Goal: Task Accomplishment & Management: Use online tool/utility

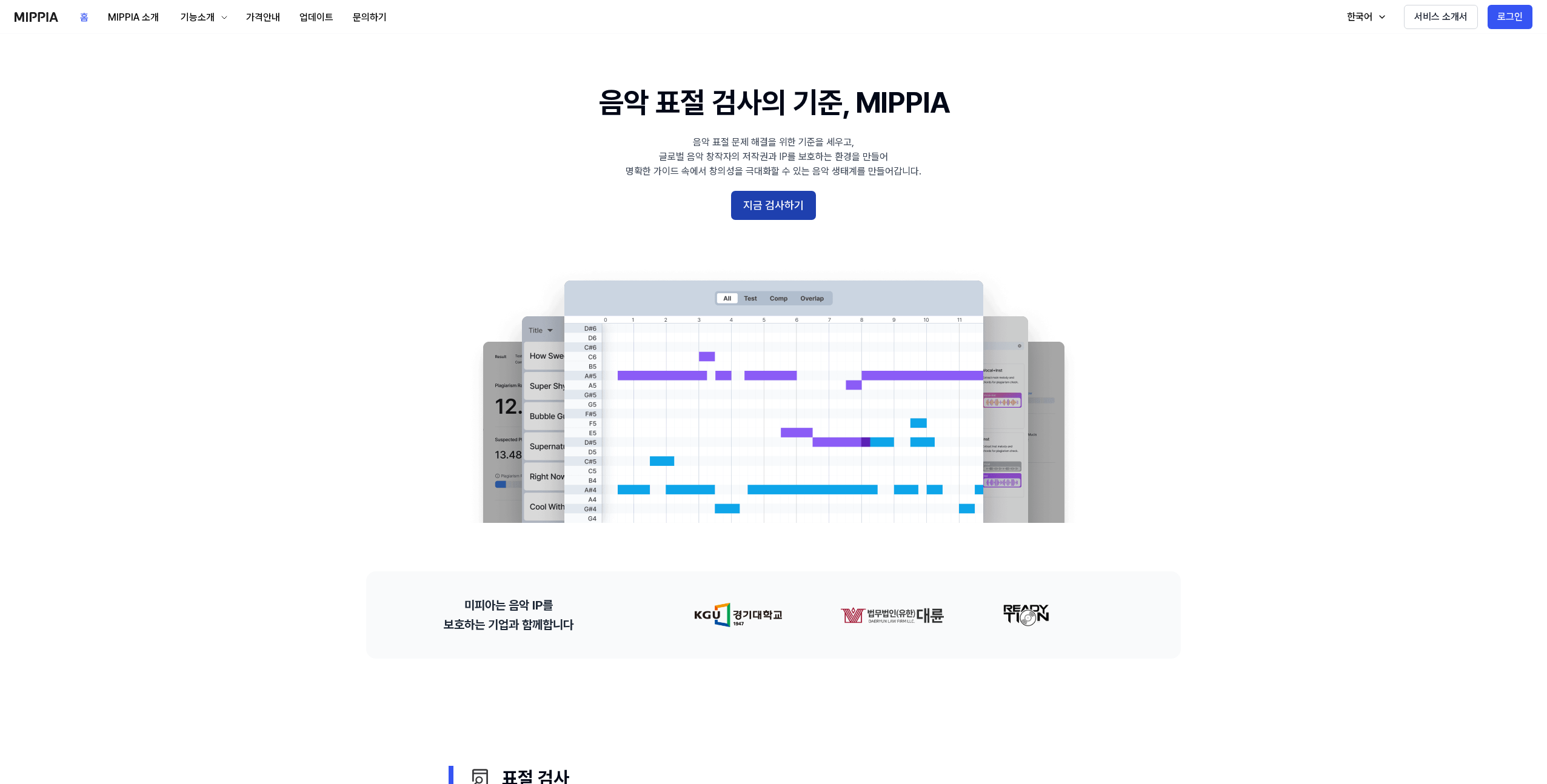
click at [768, 205] on button "지금 검사하기" at bounding box center [773, 205] width 85 height 29
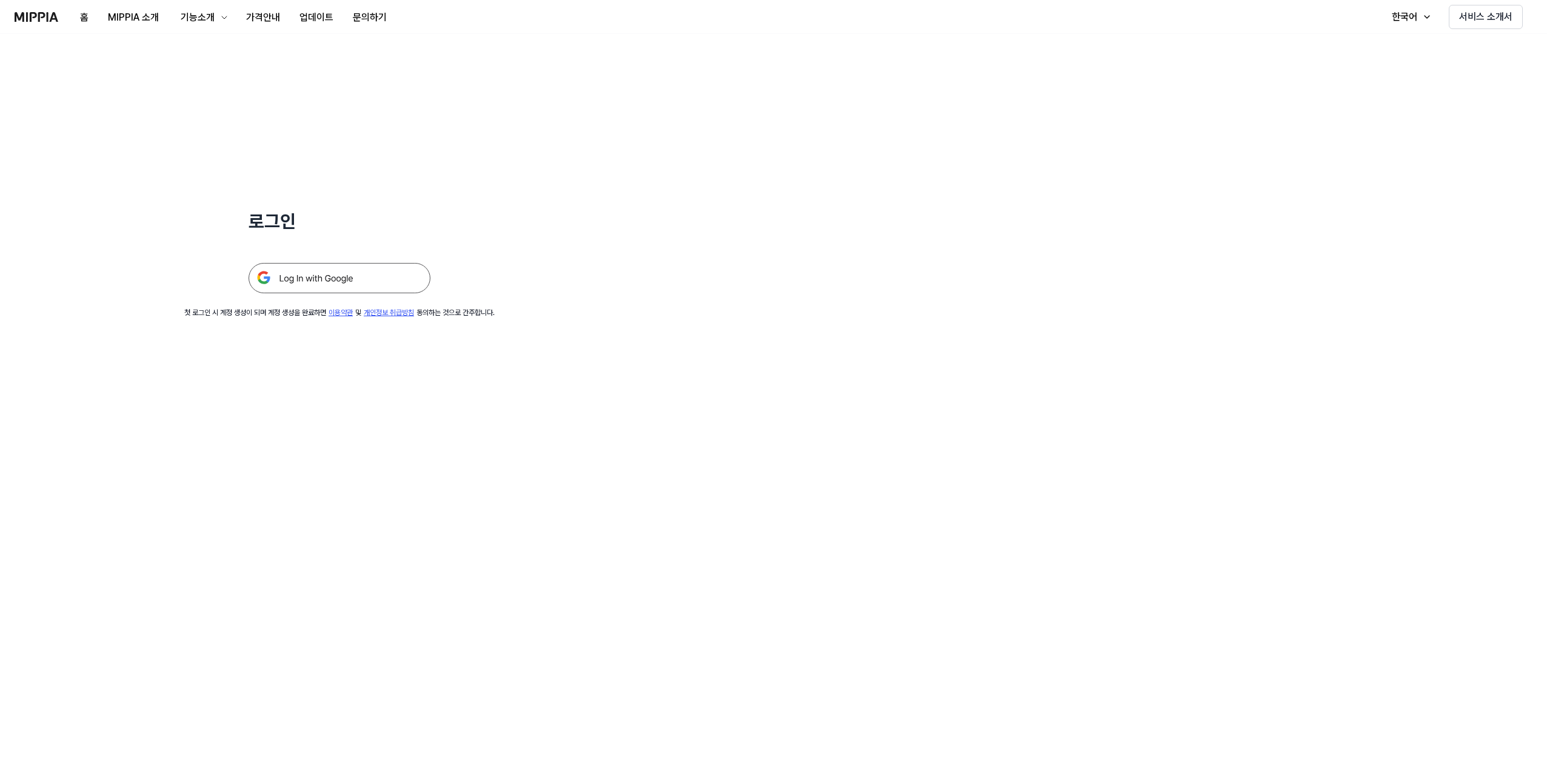
click at [316, 277] on img at bounding box center [340, 278] width 182 height 30
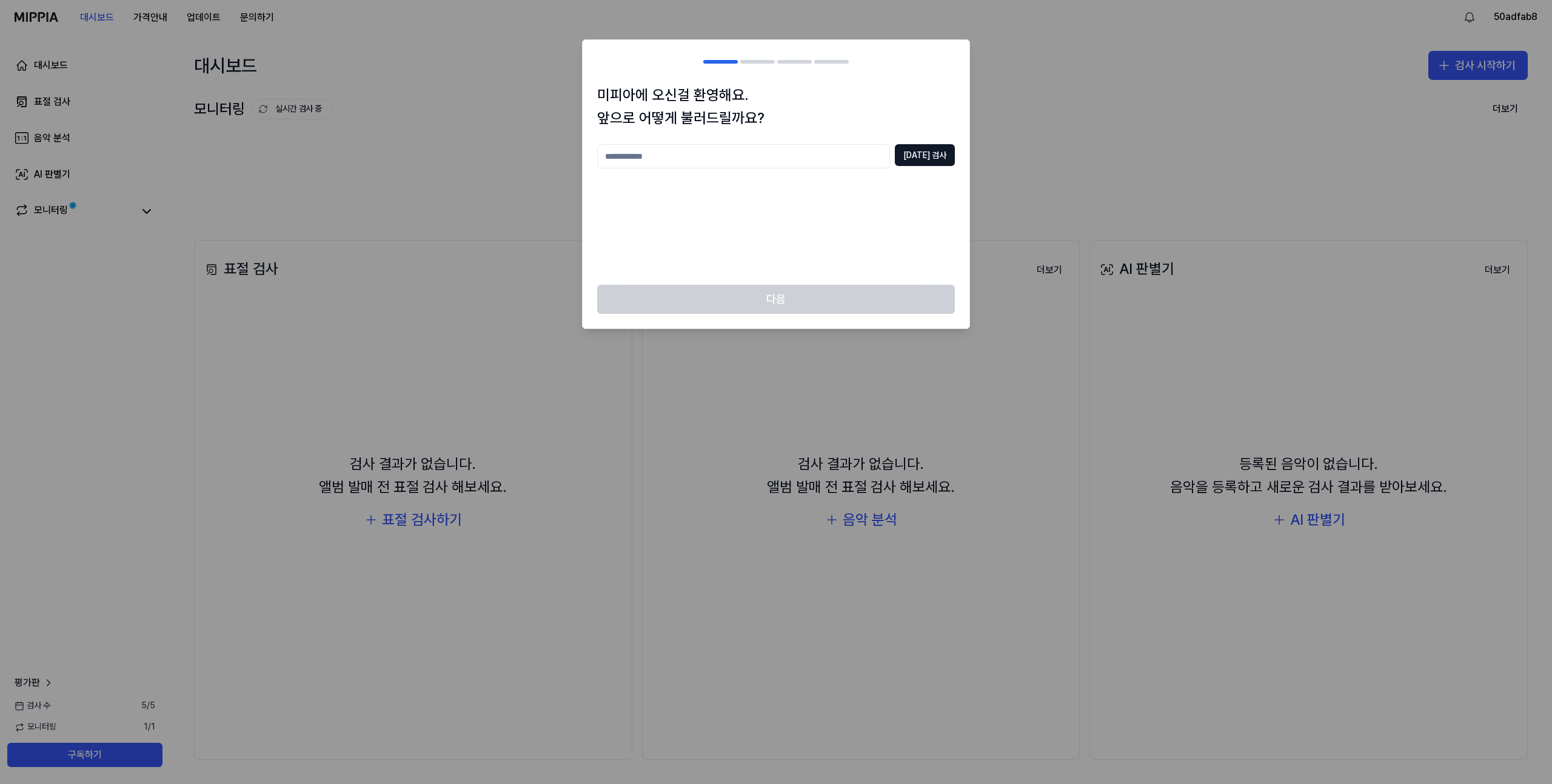
click at [849, 158] on input "text" at bounding box center [743, 156] width 293 height 24
type input "*"
type input "****"
click at [950, 148] on button "[DATE] 검사" at bounding box center [925, 155] width 60 height 22
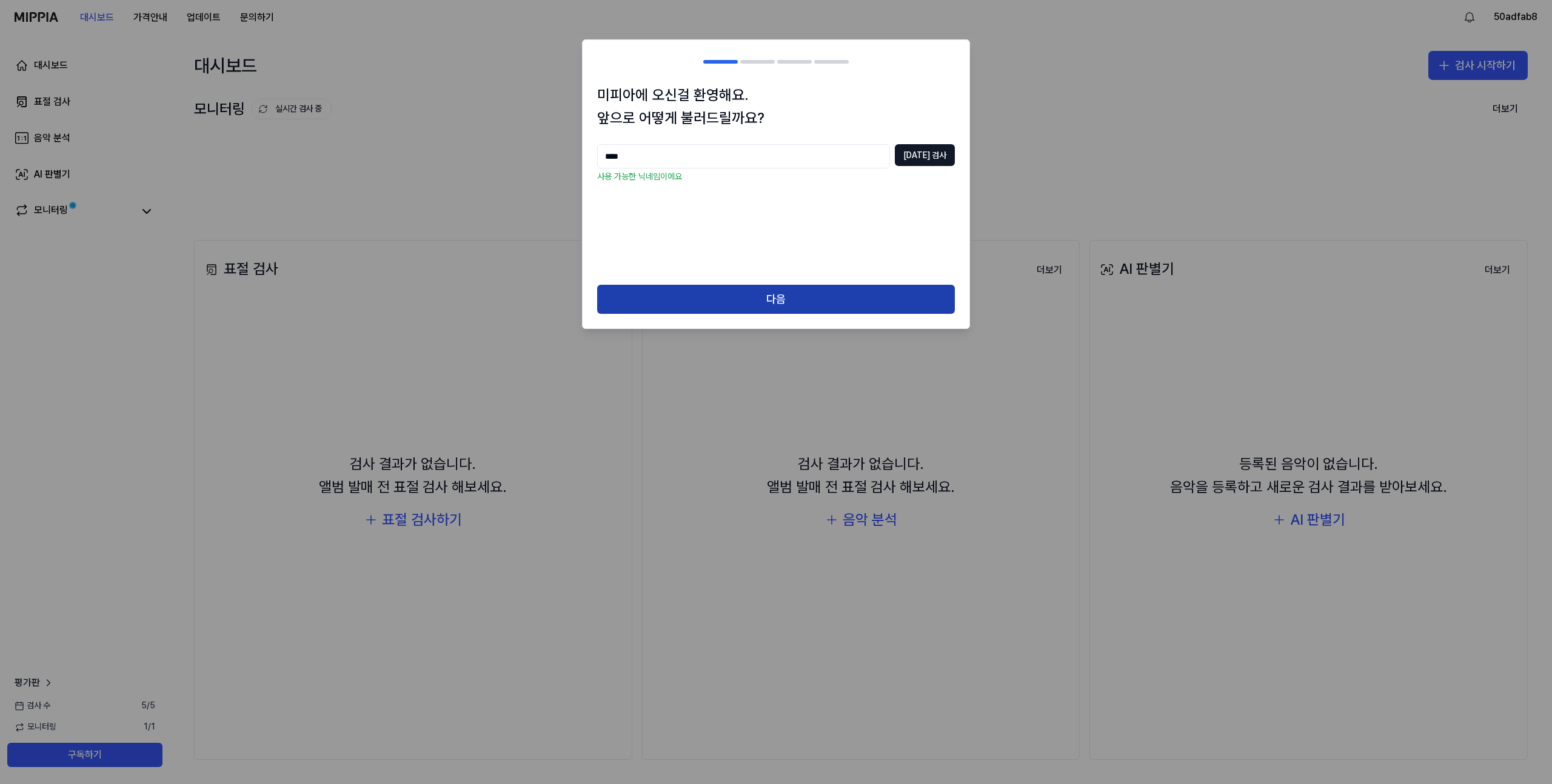
click at [798, 301] on button "다음" at bounding box center [776, 299] width 358 height 29
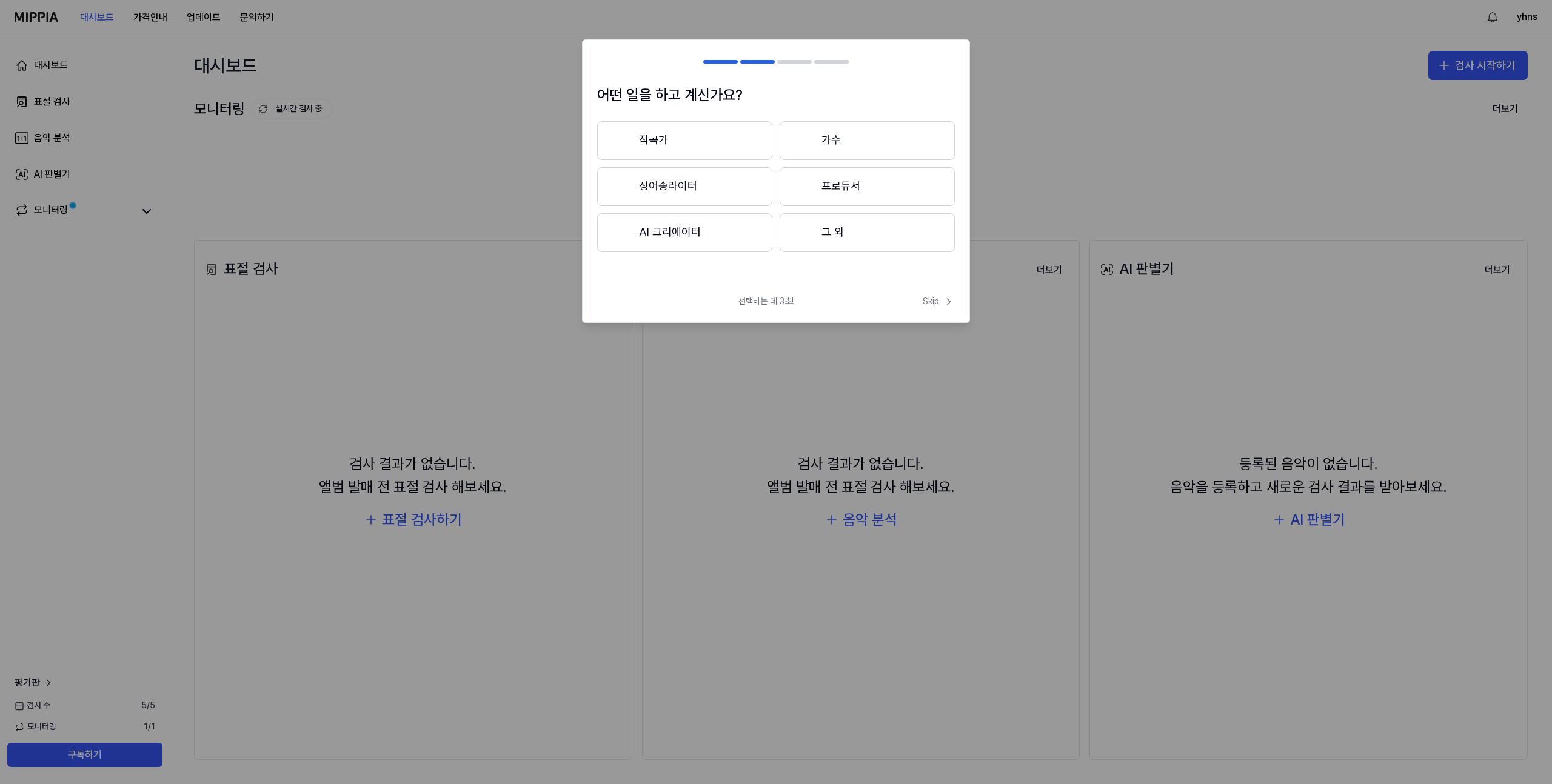
click at [706, 141] on button "작곡가" at bounding box center [684, 141] width 175 height 39
click at [872, 200] on button "3년 이상" at bounding box center [867, 188] width 175 height 40
click at [677, 222] on button "그 외" at bounding box center [684, 238] width 174 height 39
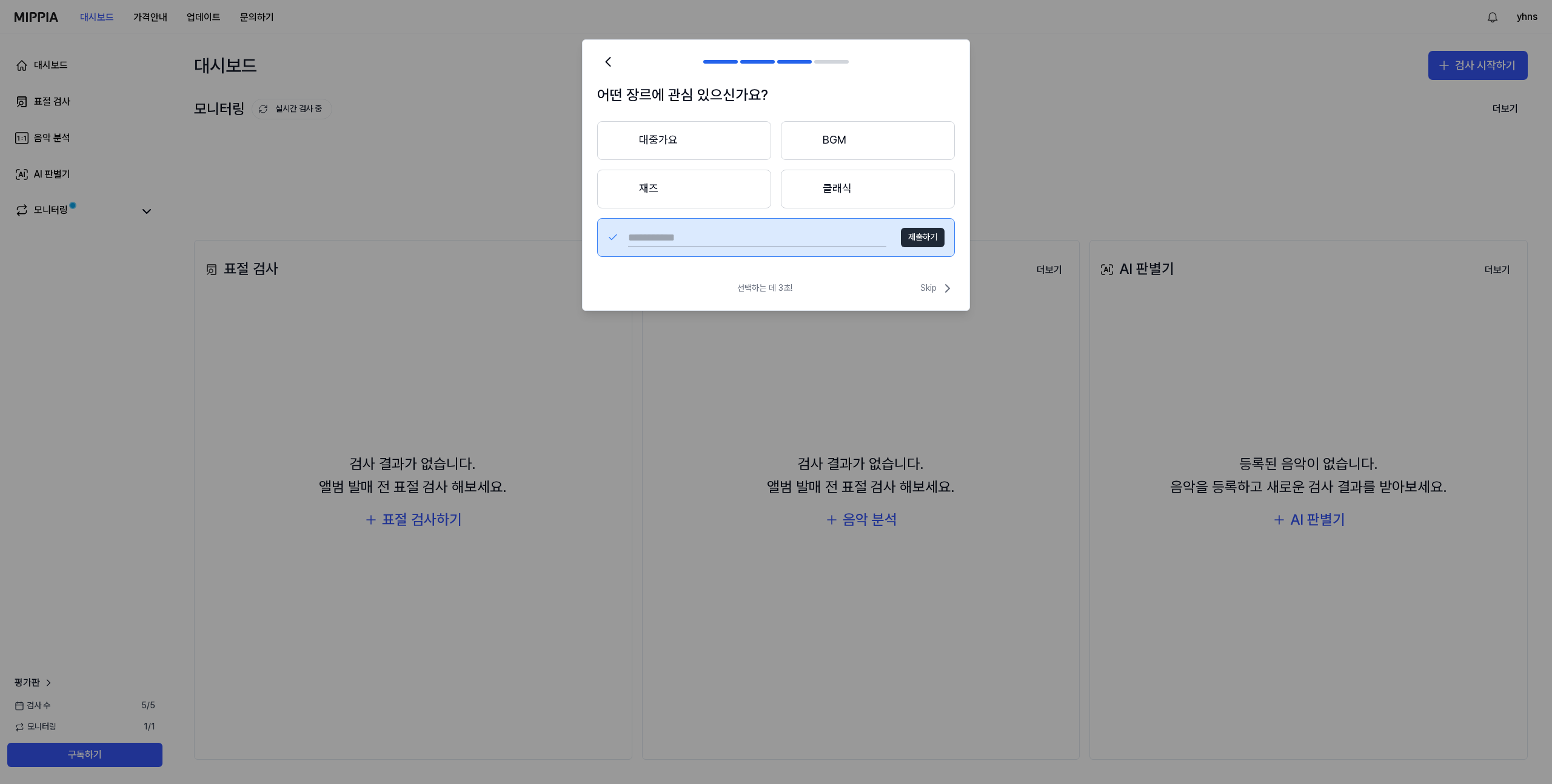
click at [711, 245] on input "text" at bounding box center [757, 237] width 258 height 19
type input "***"
click at [679, 144] on button "대중가요" at bounding box center [684, 141] width 174 height 39
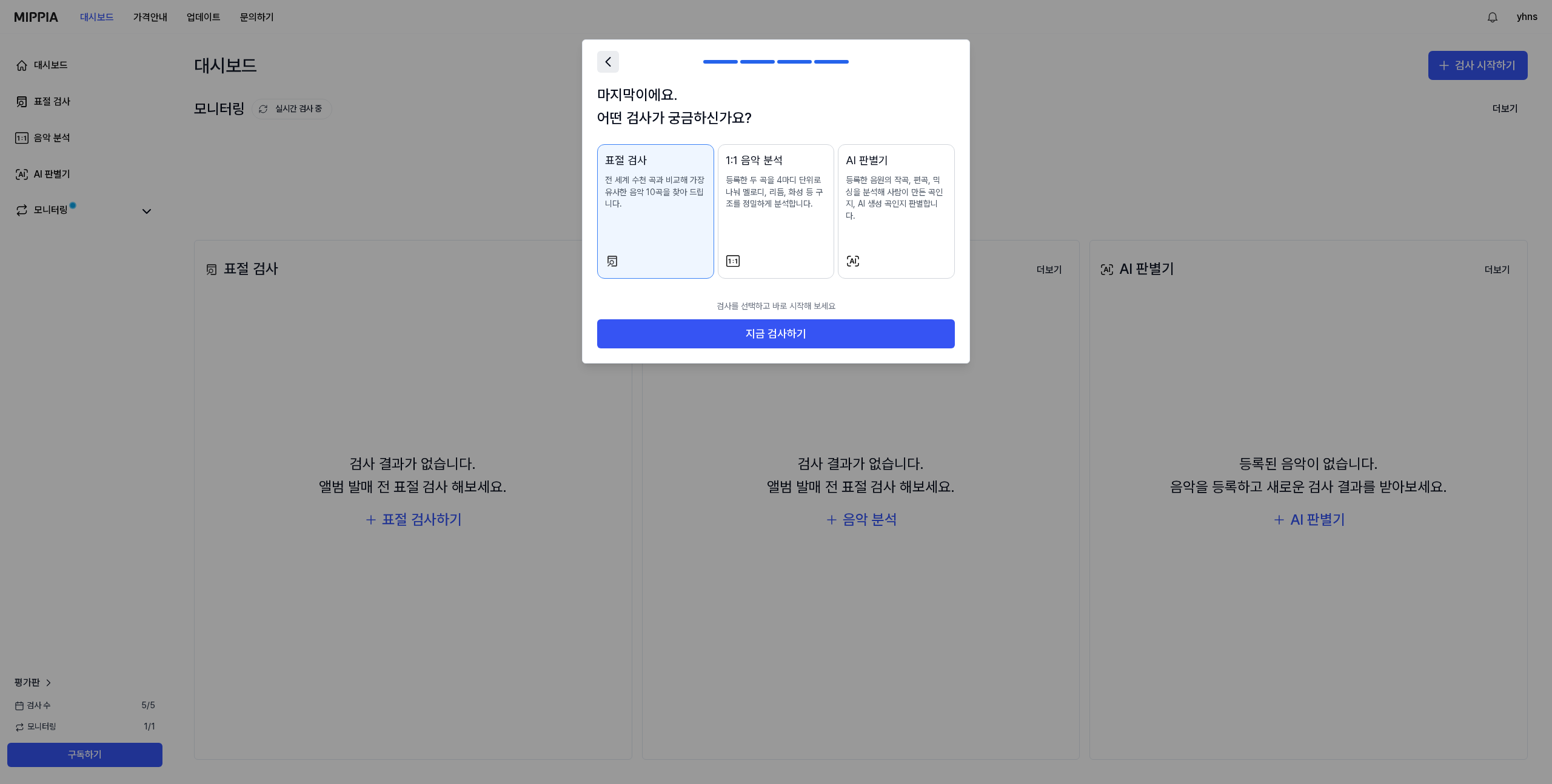
click at [603, 66] on icon at bounding box center [608, 62] width 17 height 17
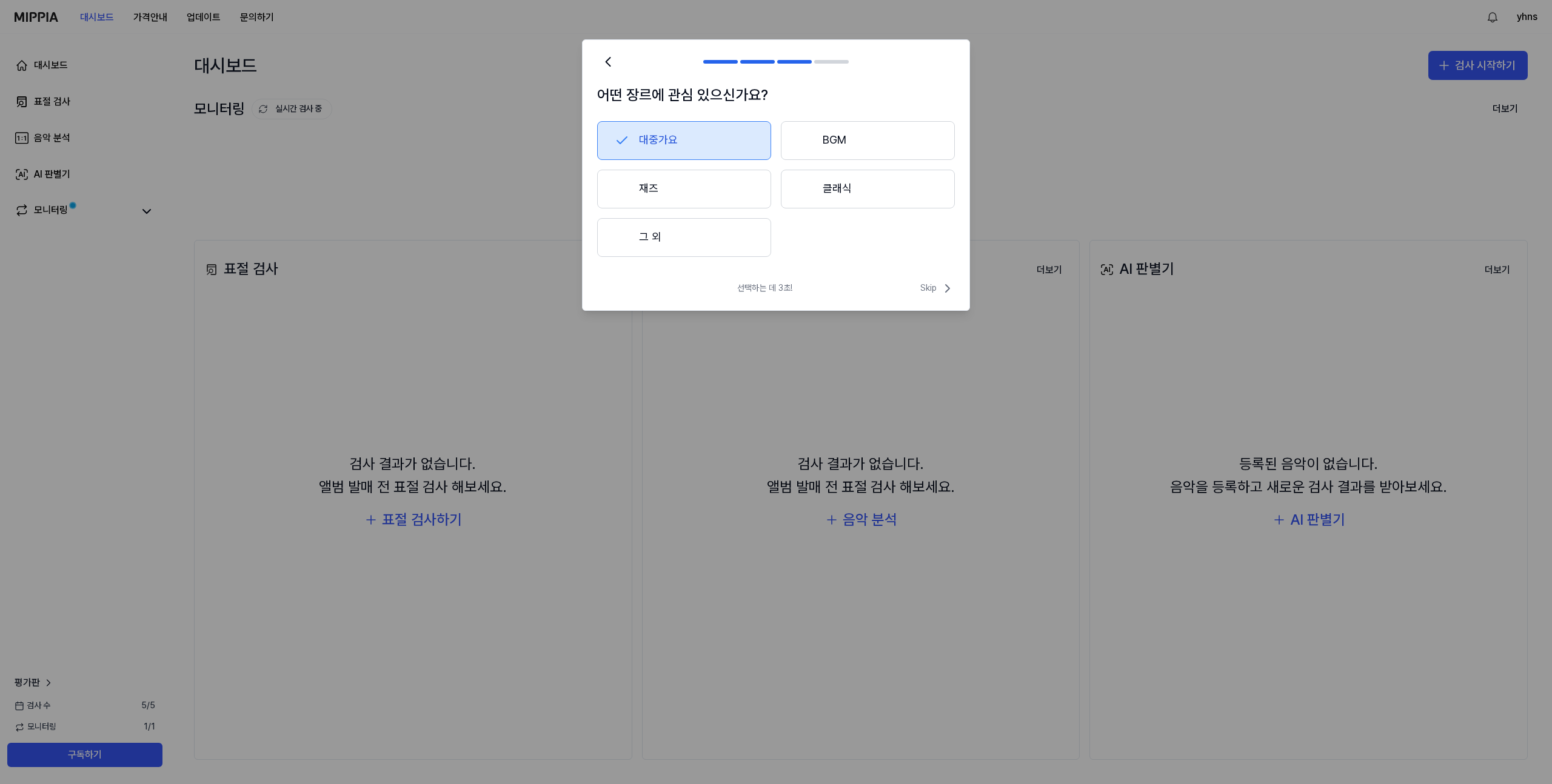
click at [681, 215] on div "대중가요 BGM 재즈 클래식 그 외" at bounding box center [776, 189] width 358 height 136
drag, startPoint x: 683, startPoint y: 235, endPoint x: 717, endPoint y: 260, distance: 42.2
click at [683, 235] on button "그 외" at bounding box center [684, 238] width 174 height 39
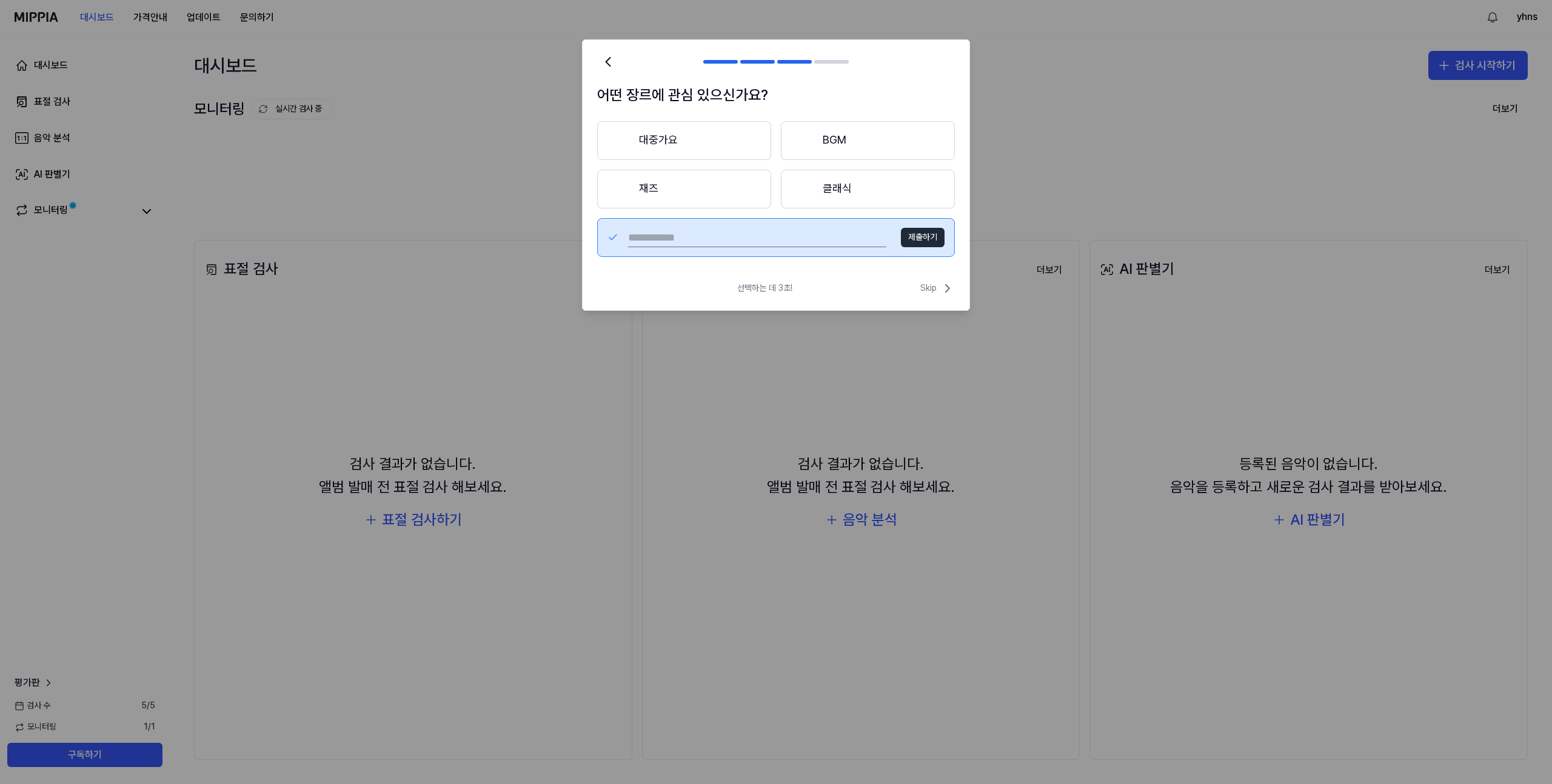
click at [765, 238] on input "text" at bounding box center [757, 237] width 258 height 19
type input "***"
click at [929, 237] on button "제출하기" at bounding box center [923, 237] width 44 height 19
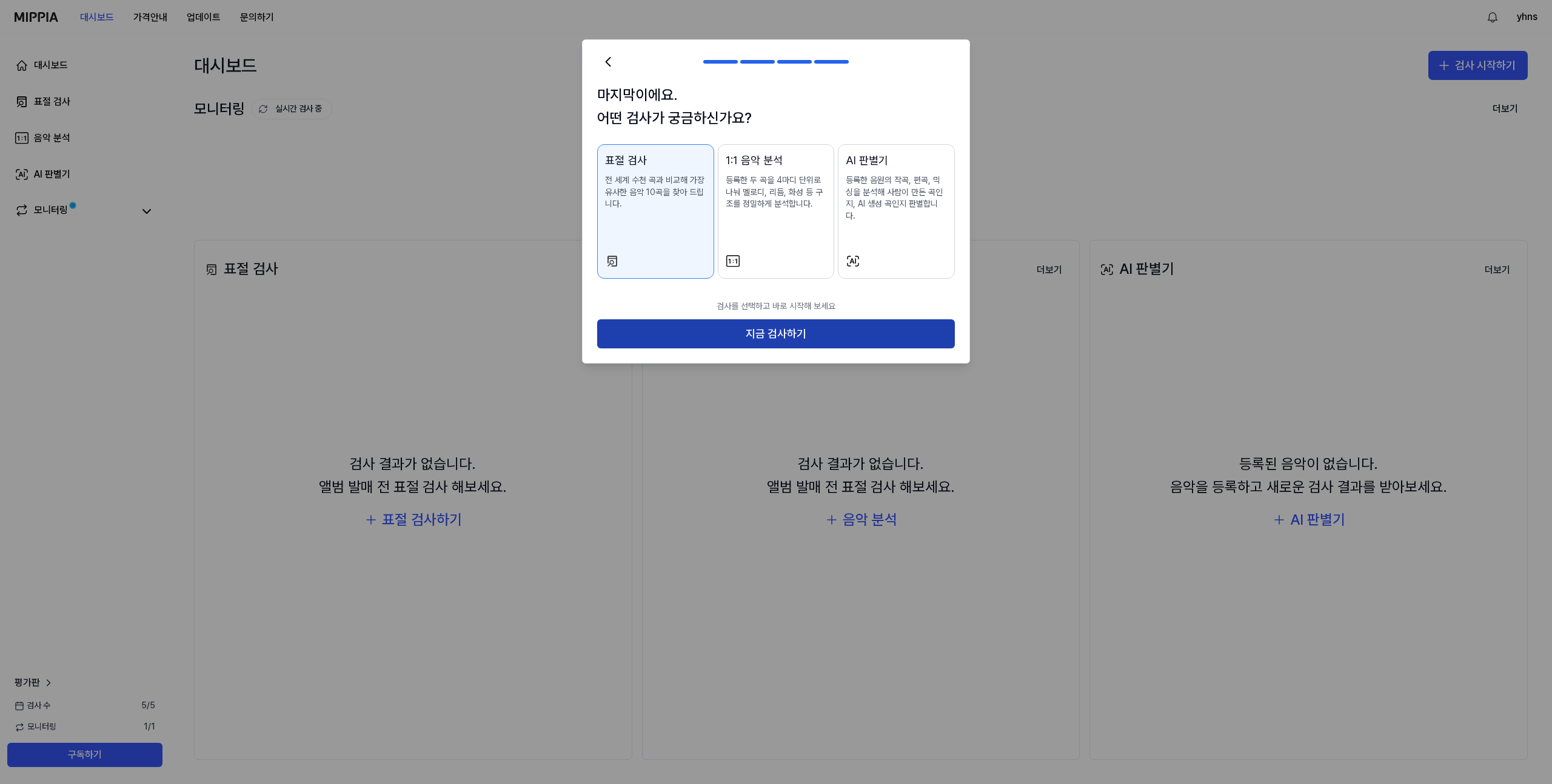
click at [788, 321] on button "지금 검사하기" at bounding box center [776, 334] width 358 height 29
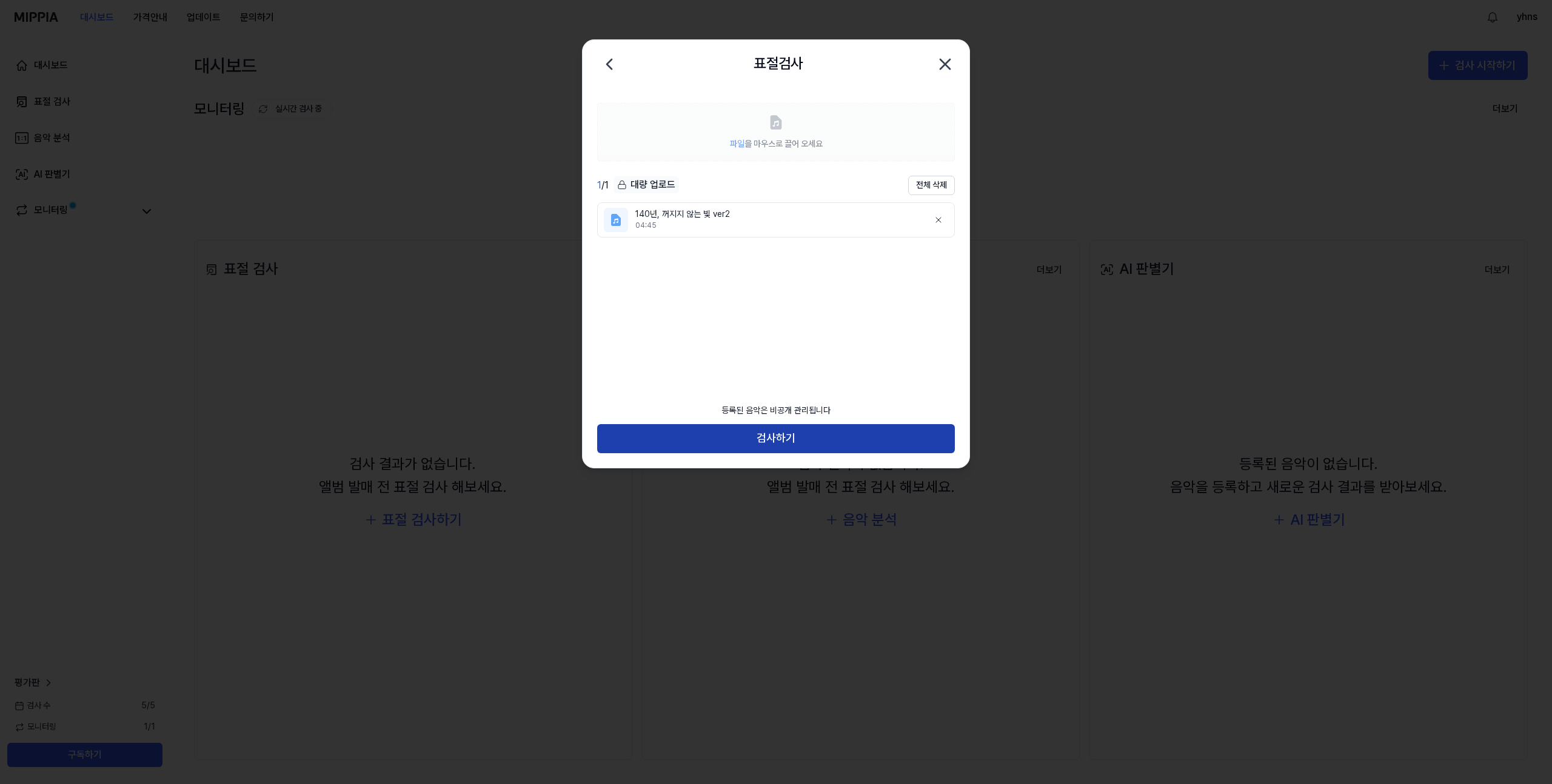
click at [768, 434] on button "검사하기" at bounding box center [776, 439] width 358 height 29
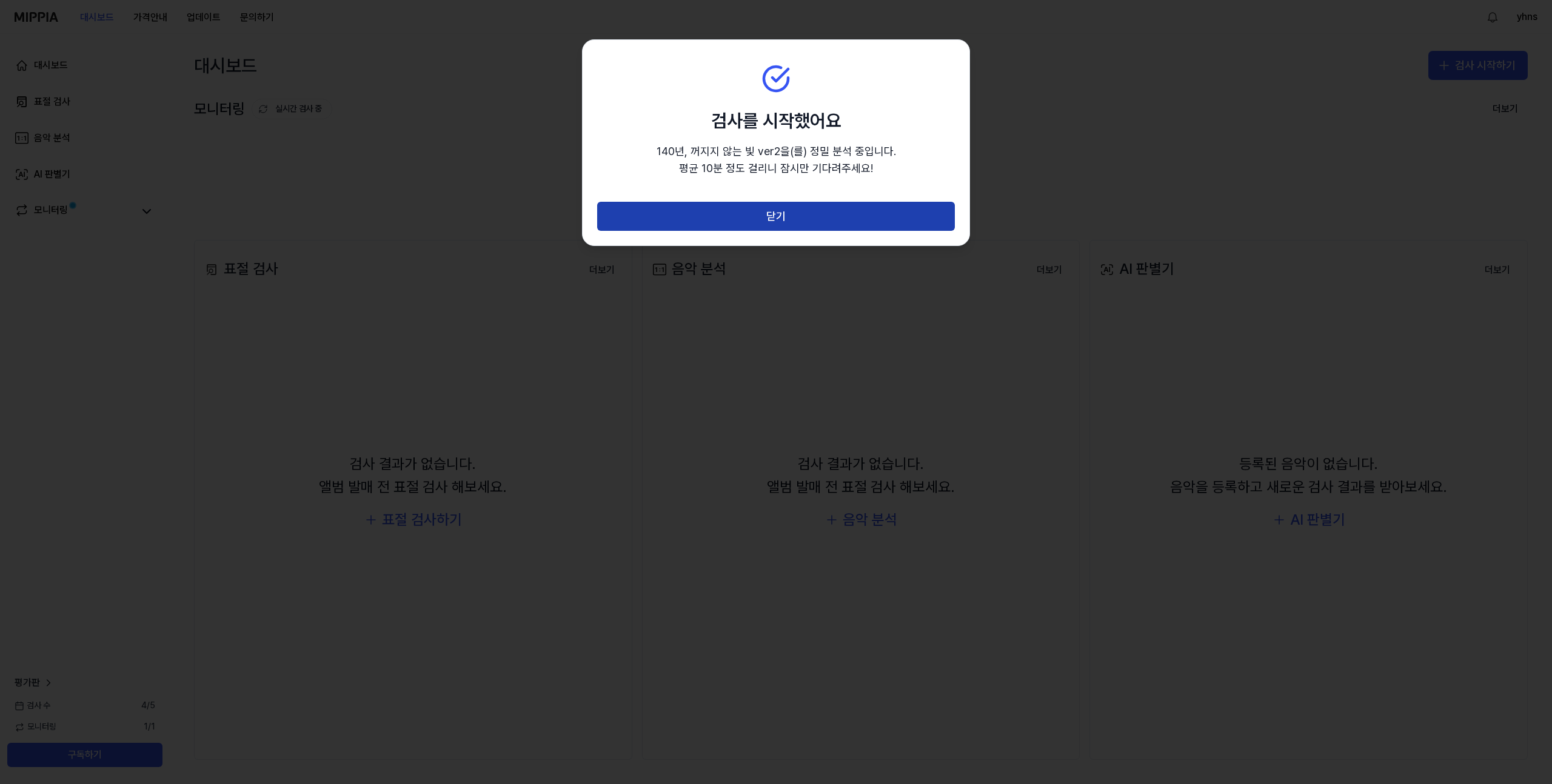
click at [731, 213] on button "닫기" at bounding box center [776, 217] width 358 height 29
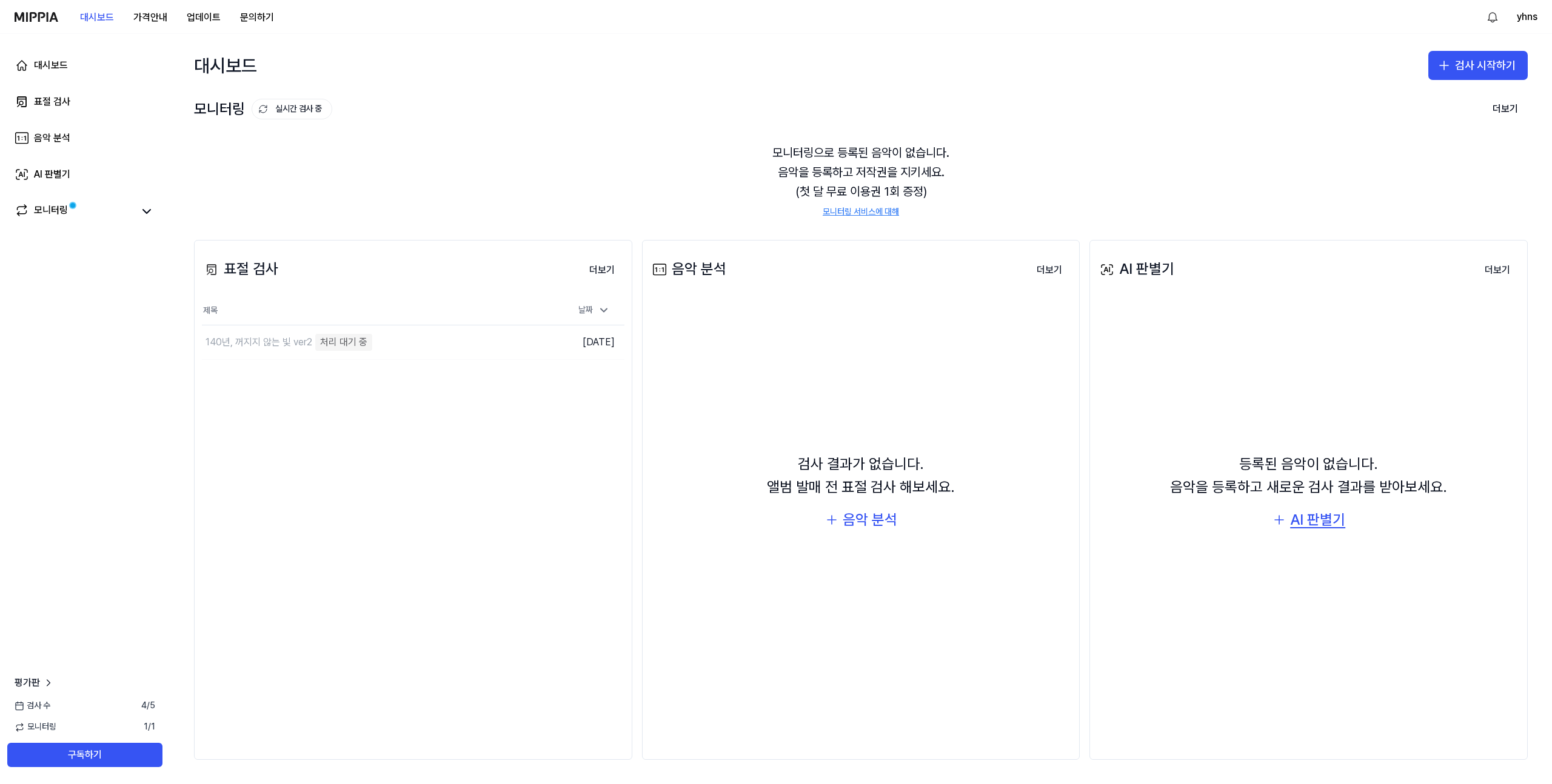
click at [1337, 530] on div "AI 판별기" at bounding box center [1318, 520] width 55 height 23
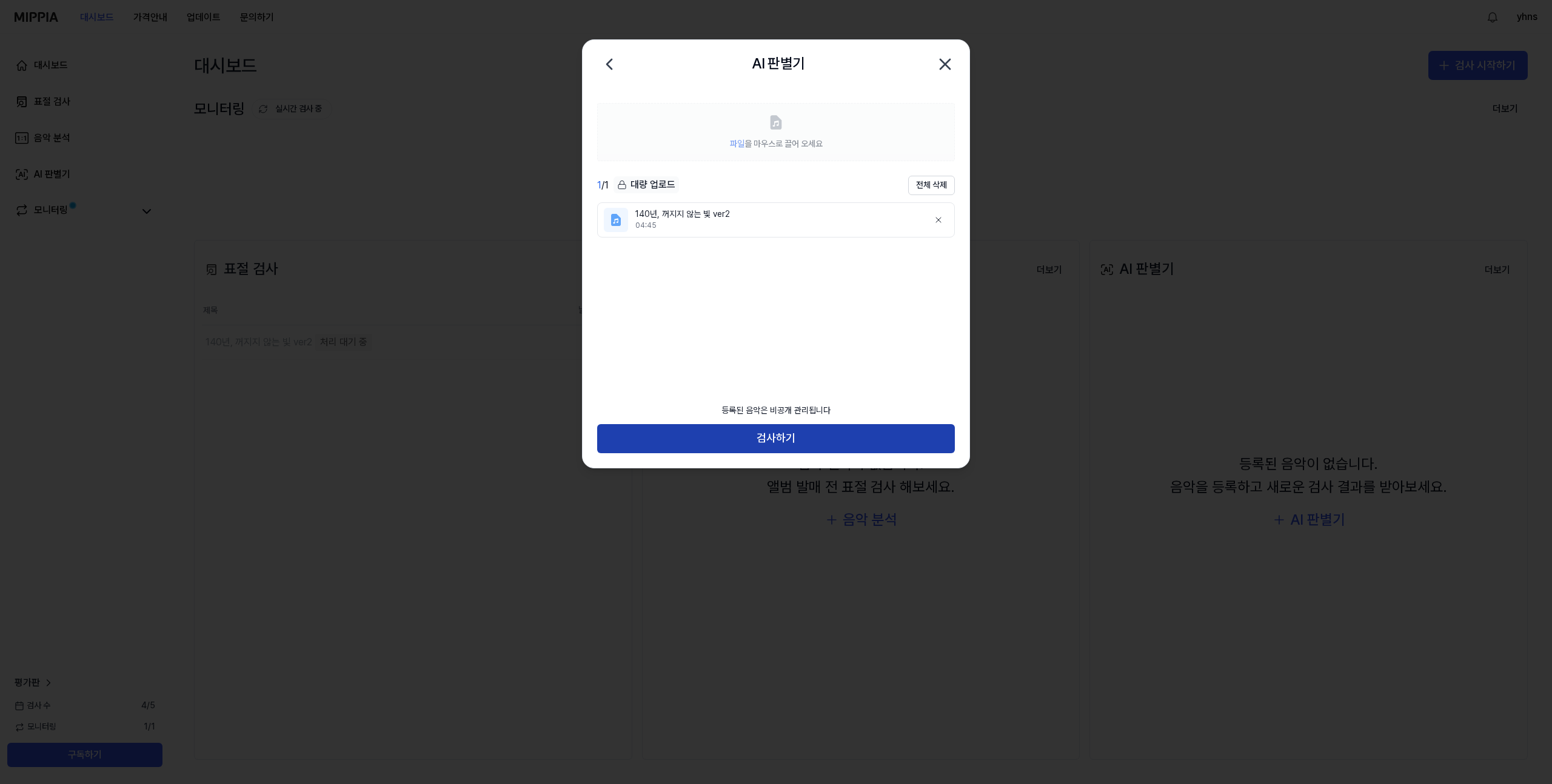
click at [819, 449] on button "검사하기" at bounding box center [776, 439] width 358 height 29
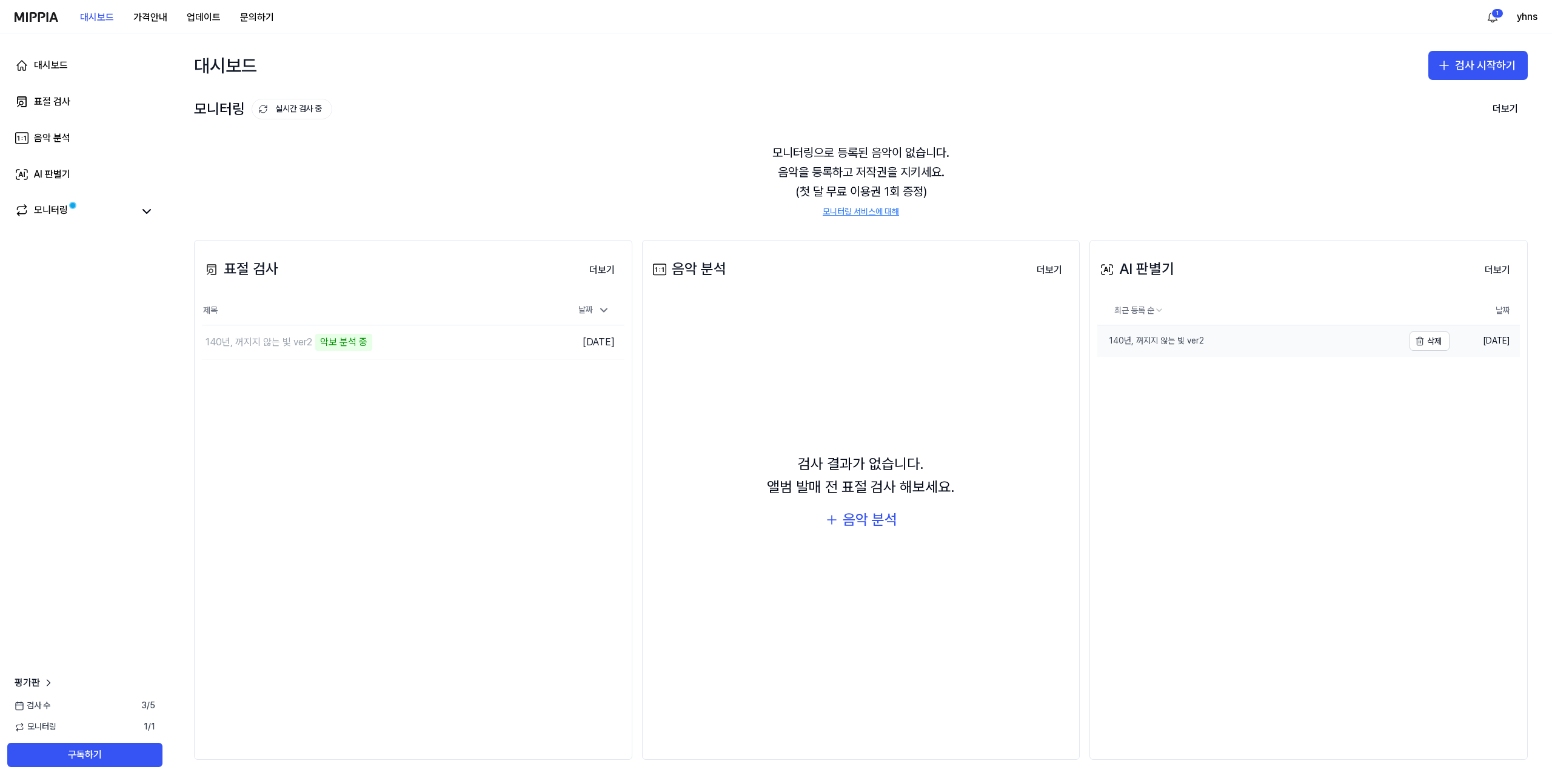
click at [1165, 334] on link "140년, 꺼지지 않는 빛 ver2" at bounding box center [1251, 341] width 306 height 31
click at [507, 343] on td "140년, 꺼지지 않는 빛 ver2 악보 분석 중 이동하기" at bounding box center [360, 343] width 317 height 34
click at [327, 345] on div "2%" at bounding box center [326, 342] width 23 height 17
click at [603, 267] on button "더보기" at bounding box center [601, 270] width 45 height 24
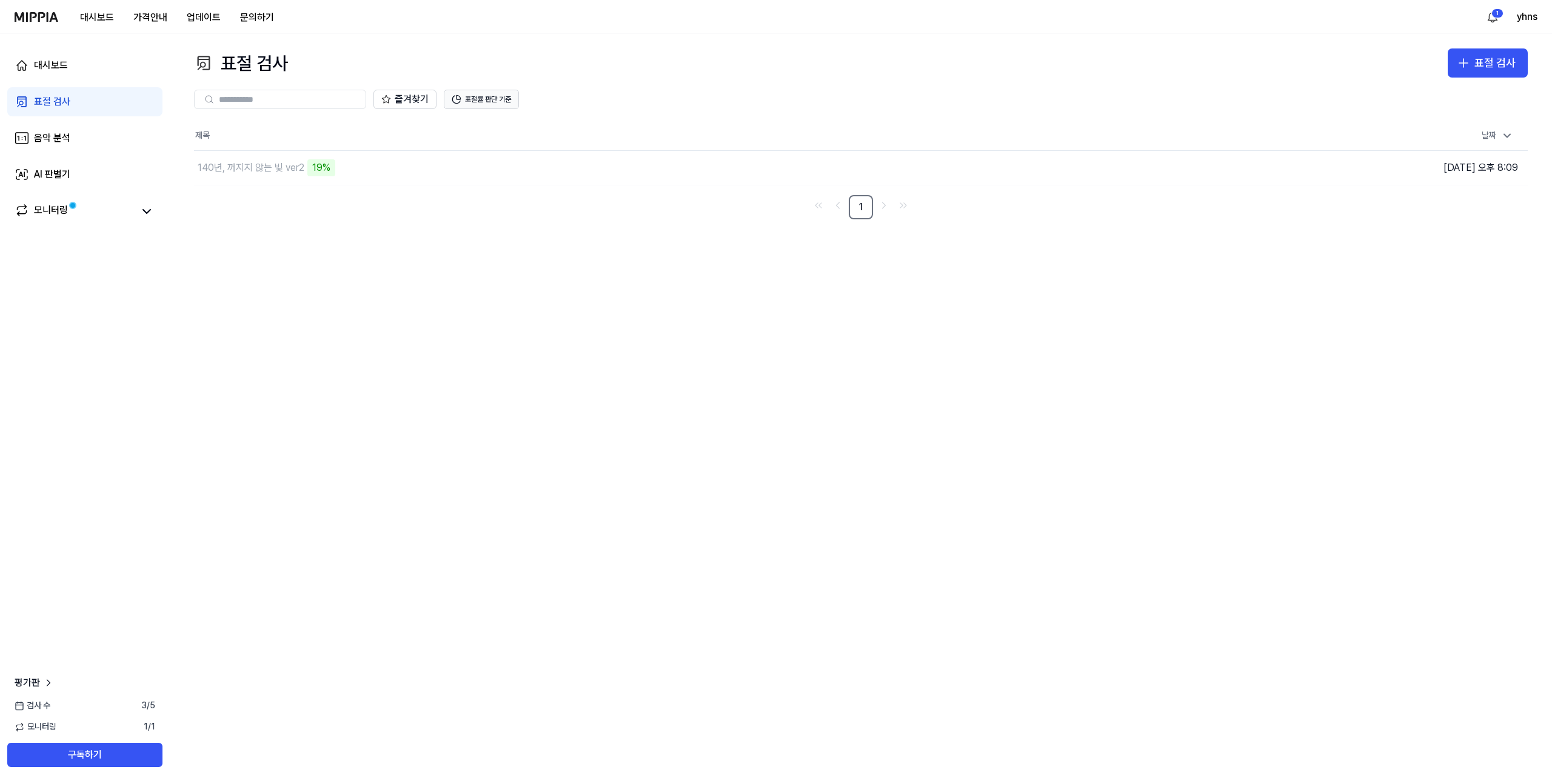
click at [480, 95] on button "표절률 판단 기준" at bounding box center [482, 99] width 75 height 19
click at [134, 206] on div "모니터링" at bounding box center [85, 211] width 141 height 17
click at [141, 209] on icon at bounding box center [146, 211] width 14 height 14
click at [36, 215] on div "모니터링" at bounding box center [51, 211] width 34 height 17
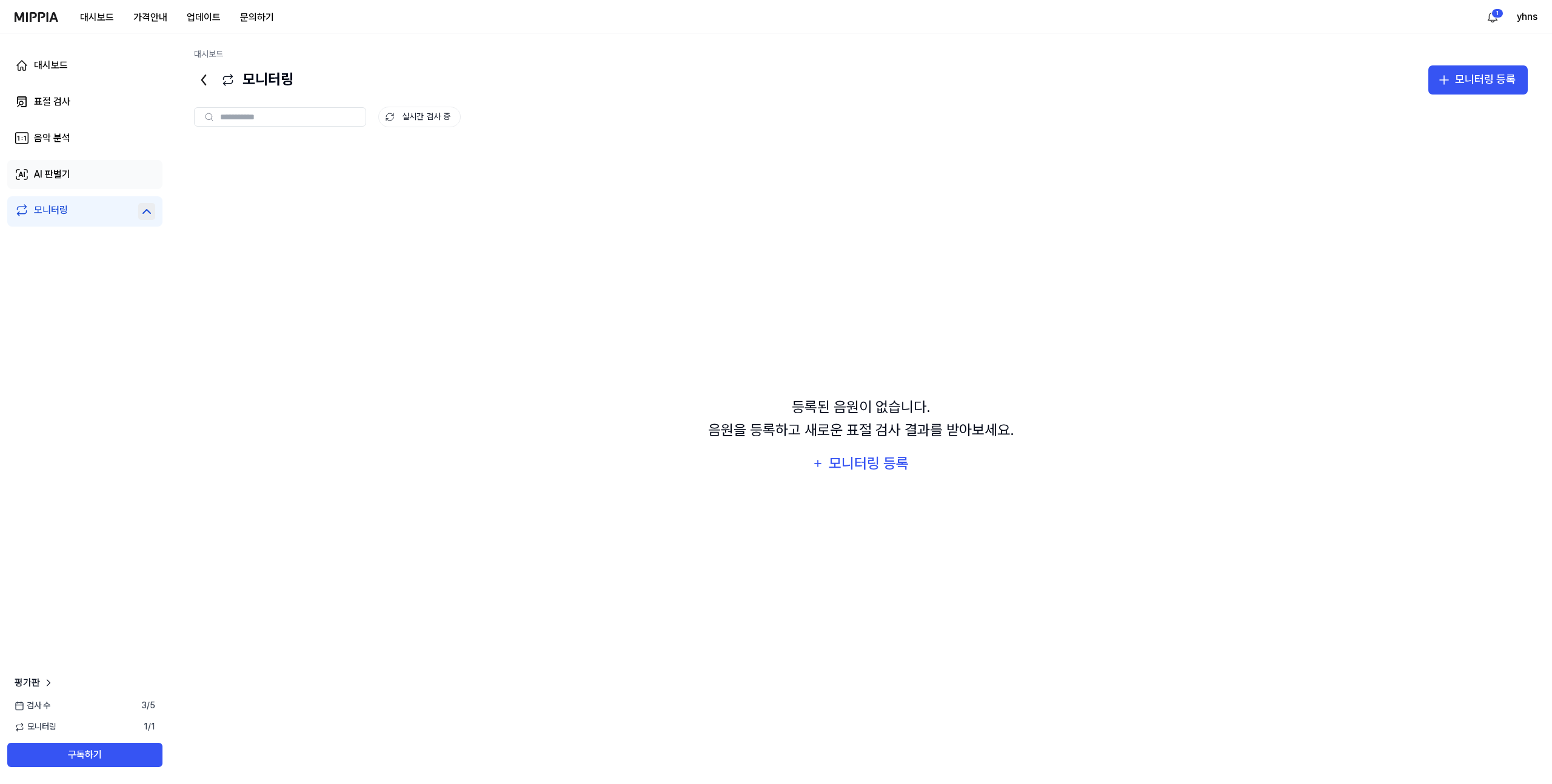
click at [87, 180] on link "AI 판별기" at bounding box center [85, 175] width 155 height 29
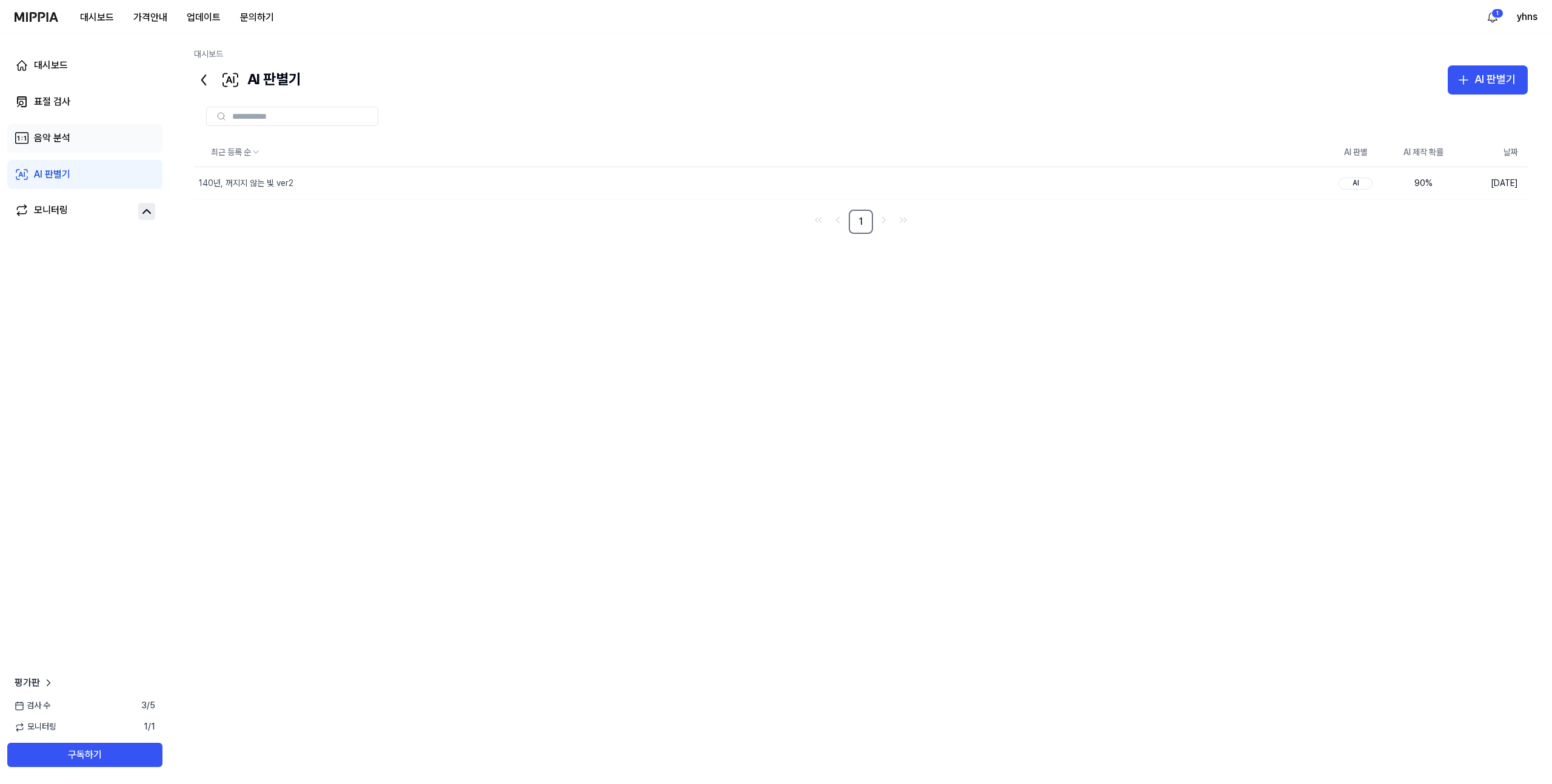
click at [91, 145] on link "음악 분석" at bounding box center [85, 138] width 155 height 29
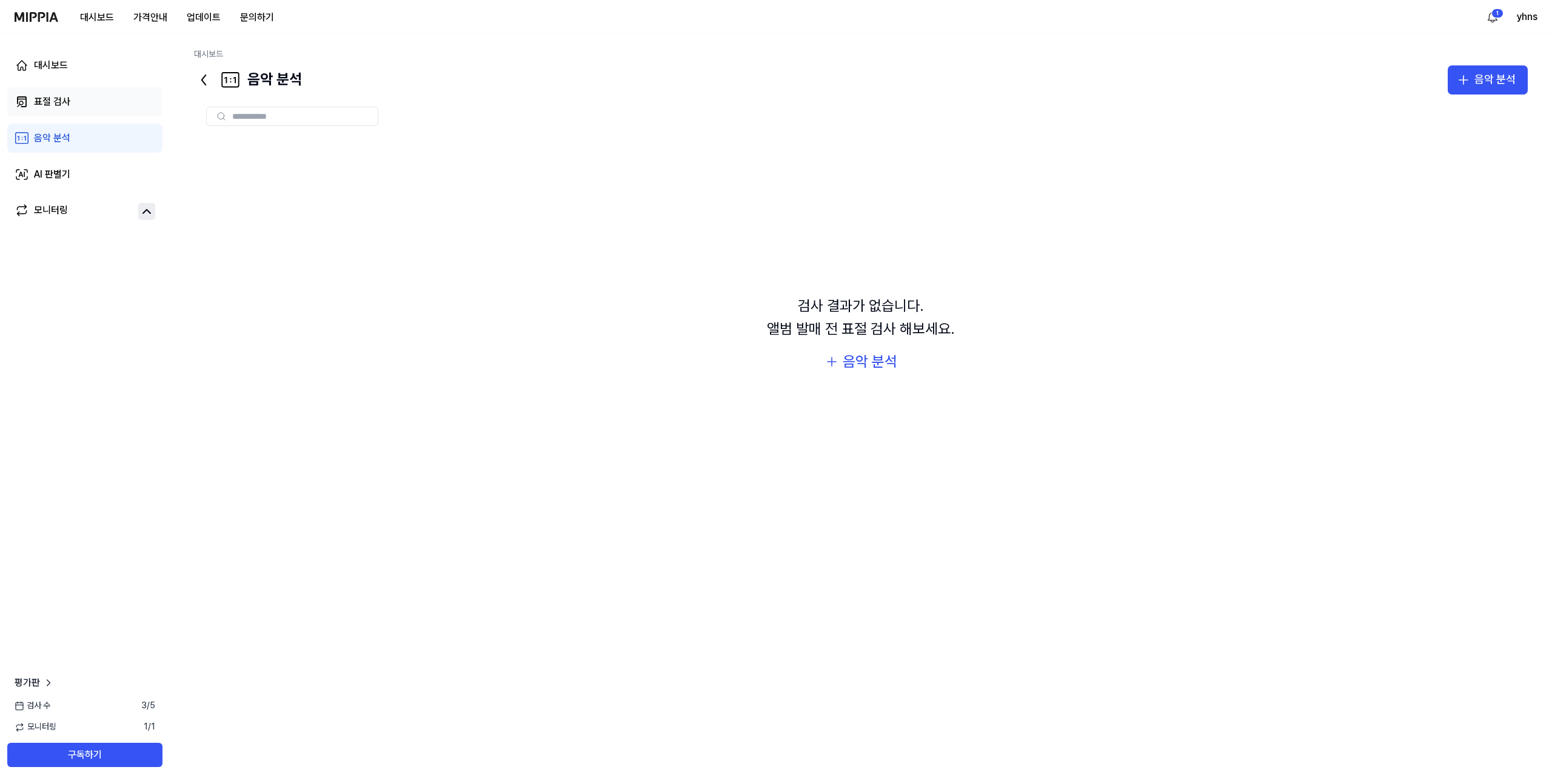
click at [94, 105] on link "표절 검사" at bounding box center [85, 102] width 155 height 29
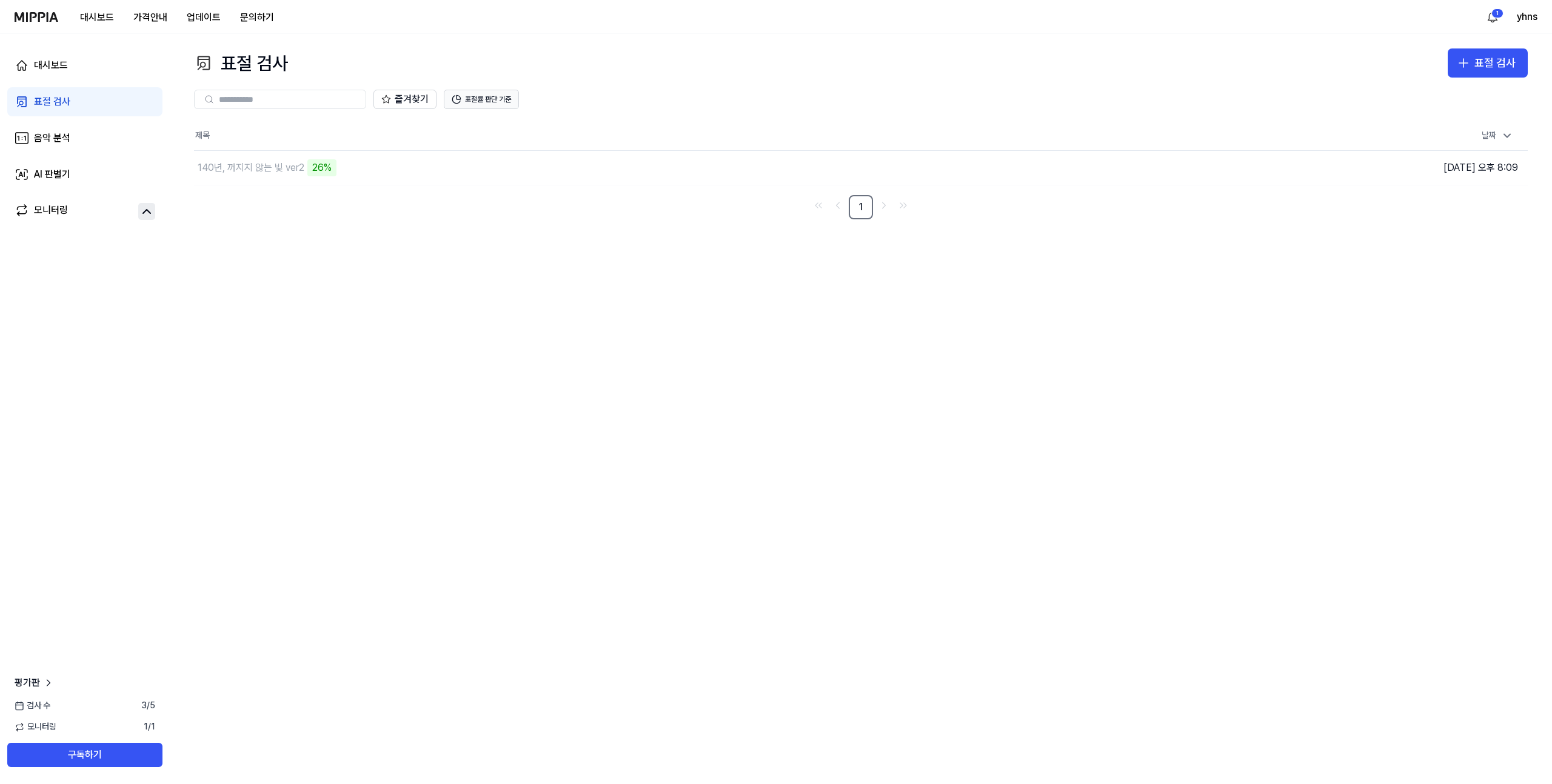
click at [482, 105] on button "표절률 판단 기준" at bounding box center [482, 99] width 75 height 19
click at [823, 57] on div "표절 검사 표절 검사" at bounding box center [861, 63] width 1334 height 29
click at [1115, 163] on button "이동하기" at bounding box center [1119, 168] width 44 height 19
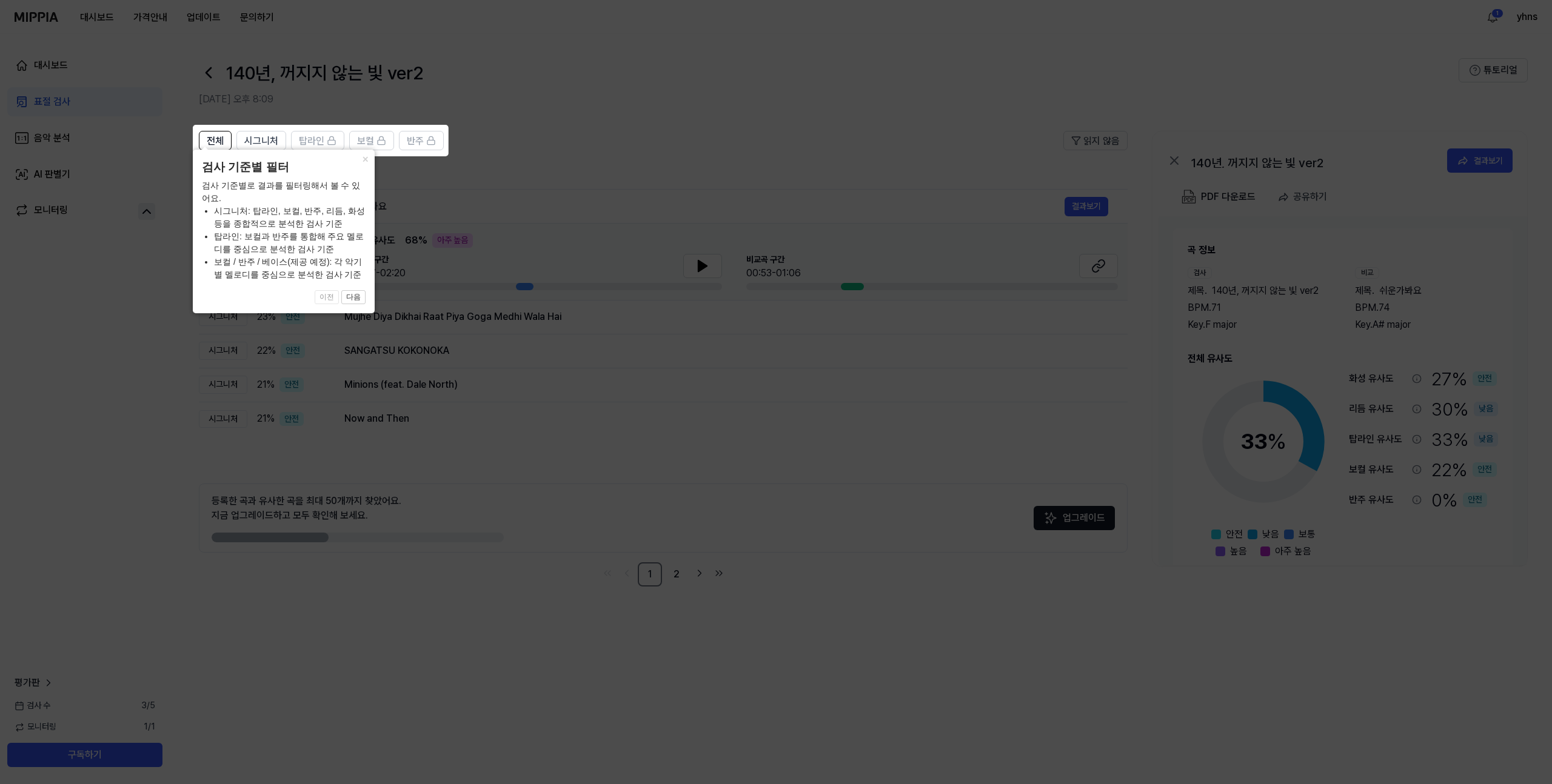
click at [652, 391] on icon at bounding box center [776, 392] width 1552 height 784
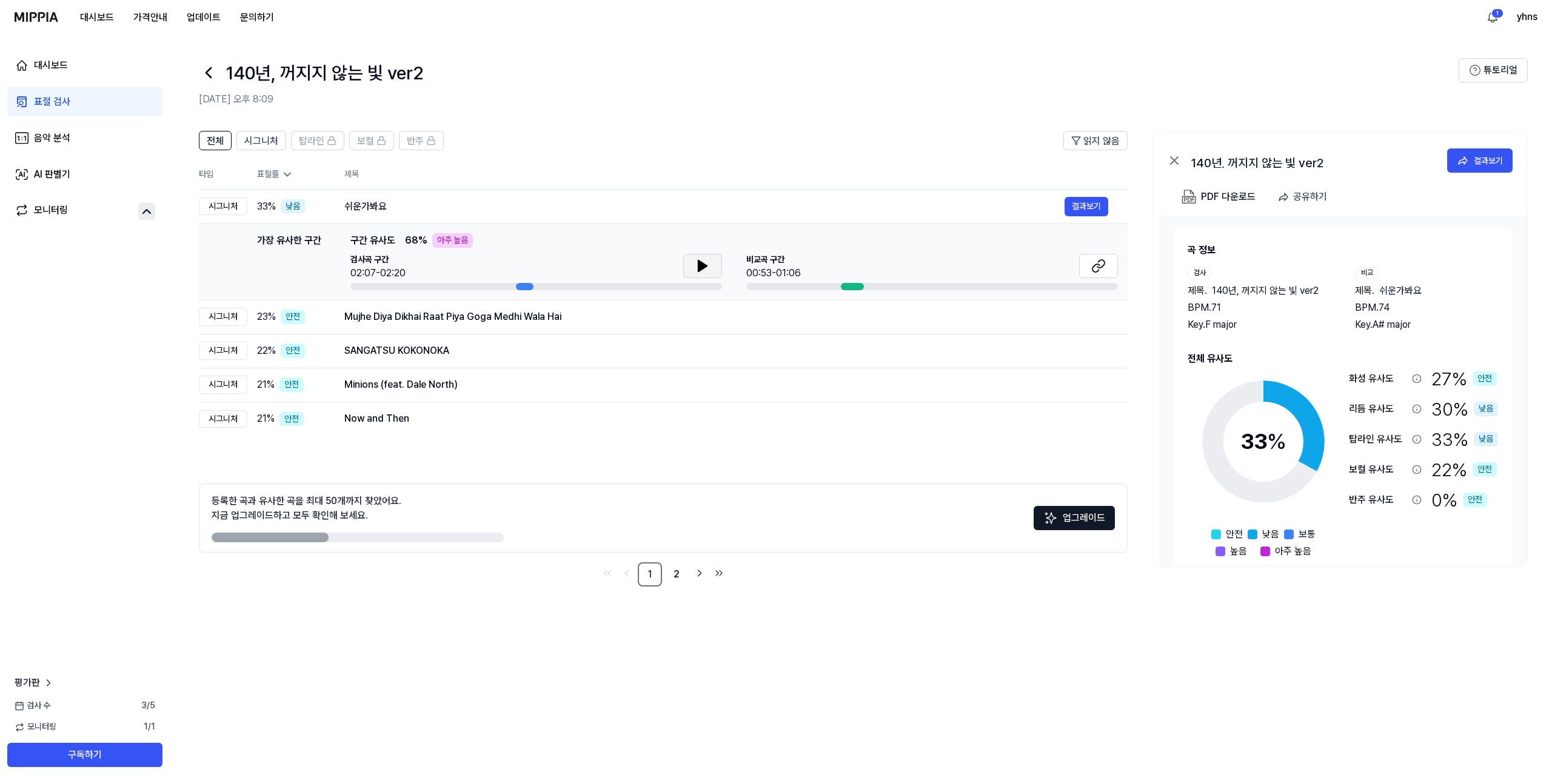
click at [696, 261] on icon at bounding box center [703, 266] width 14 height 14
click at [1092, 272] on icon at bounding box center [1098, 266] width 14 height 14
click at [667, 574] on link "2" at bounding box center [676, 574] width 24 height 24
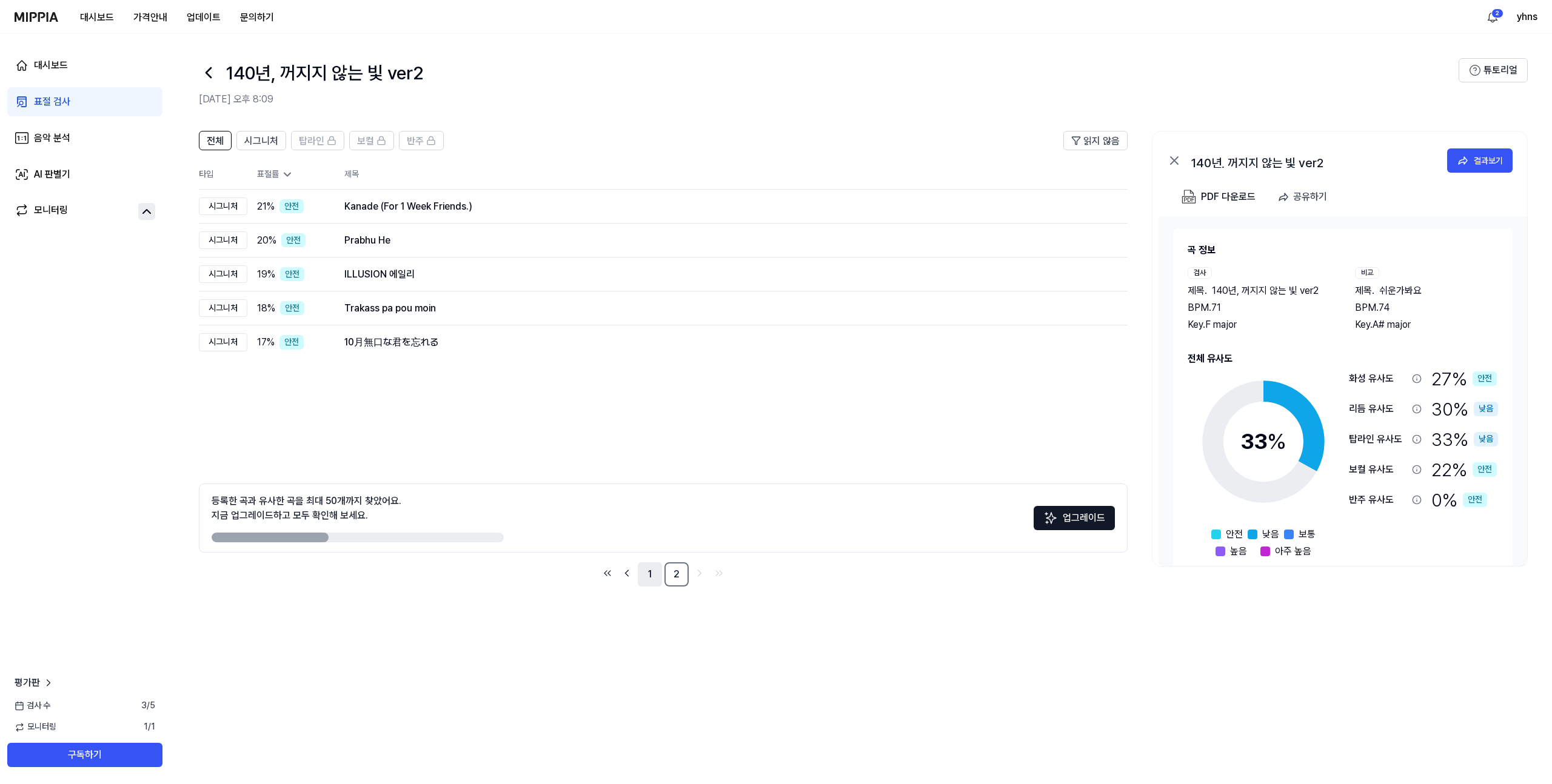
click at [645, 572] on link "1" at bounding box center [650, 574] width 24 height 24
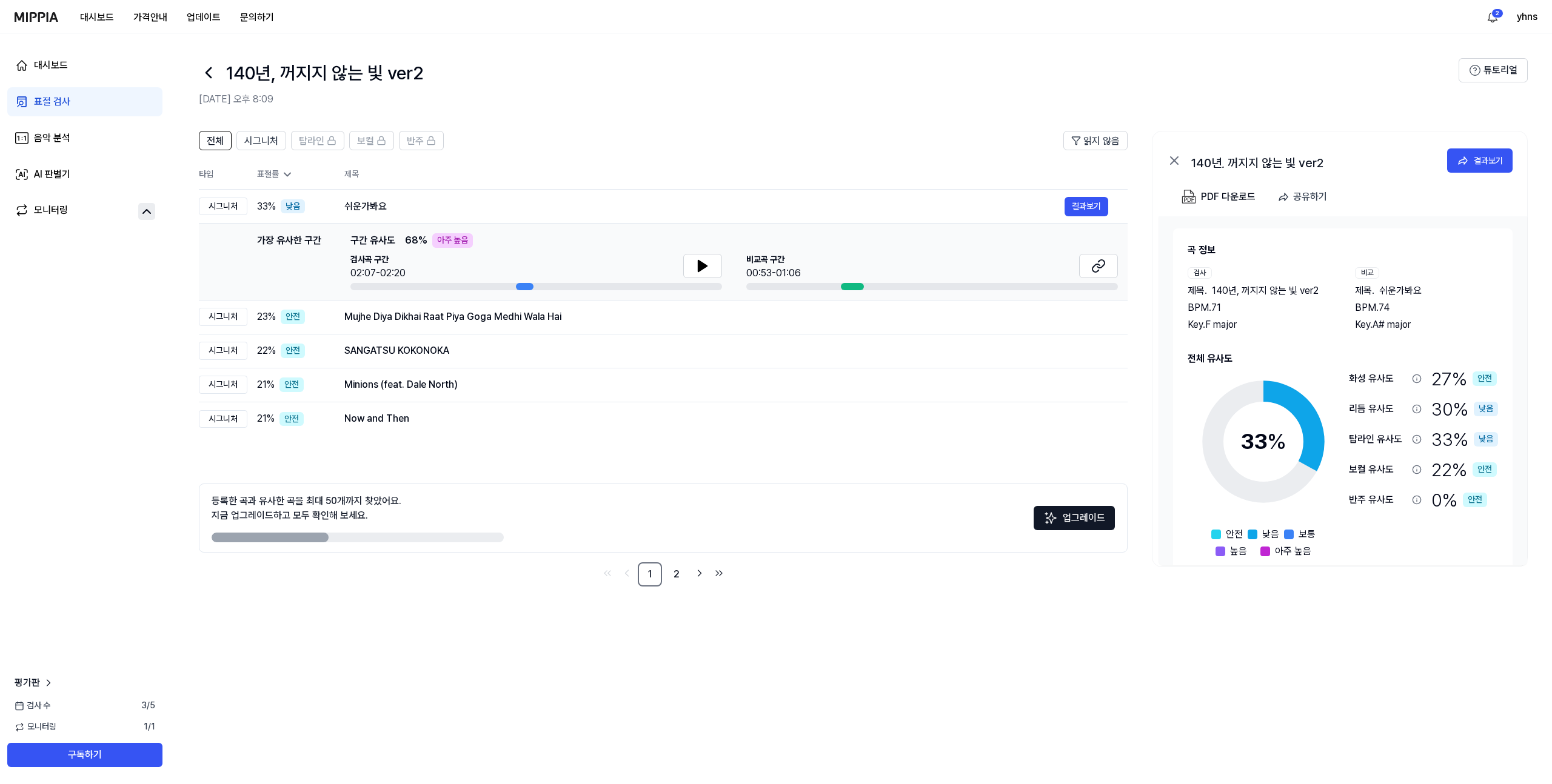
scroll to position [20, 0]
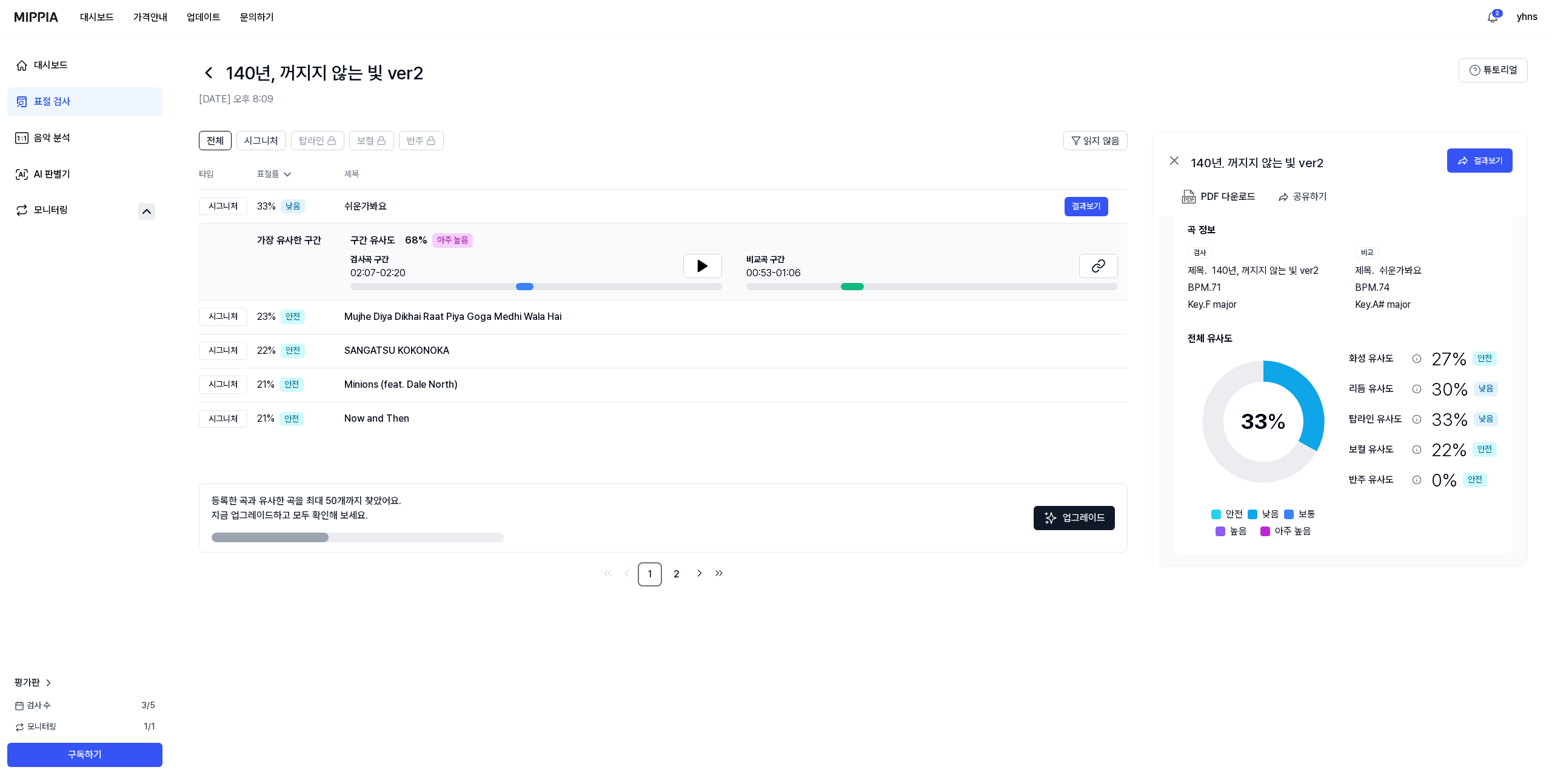
click at [1251, 515] on span at bounding box center [1252, 514] width 9 height 9
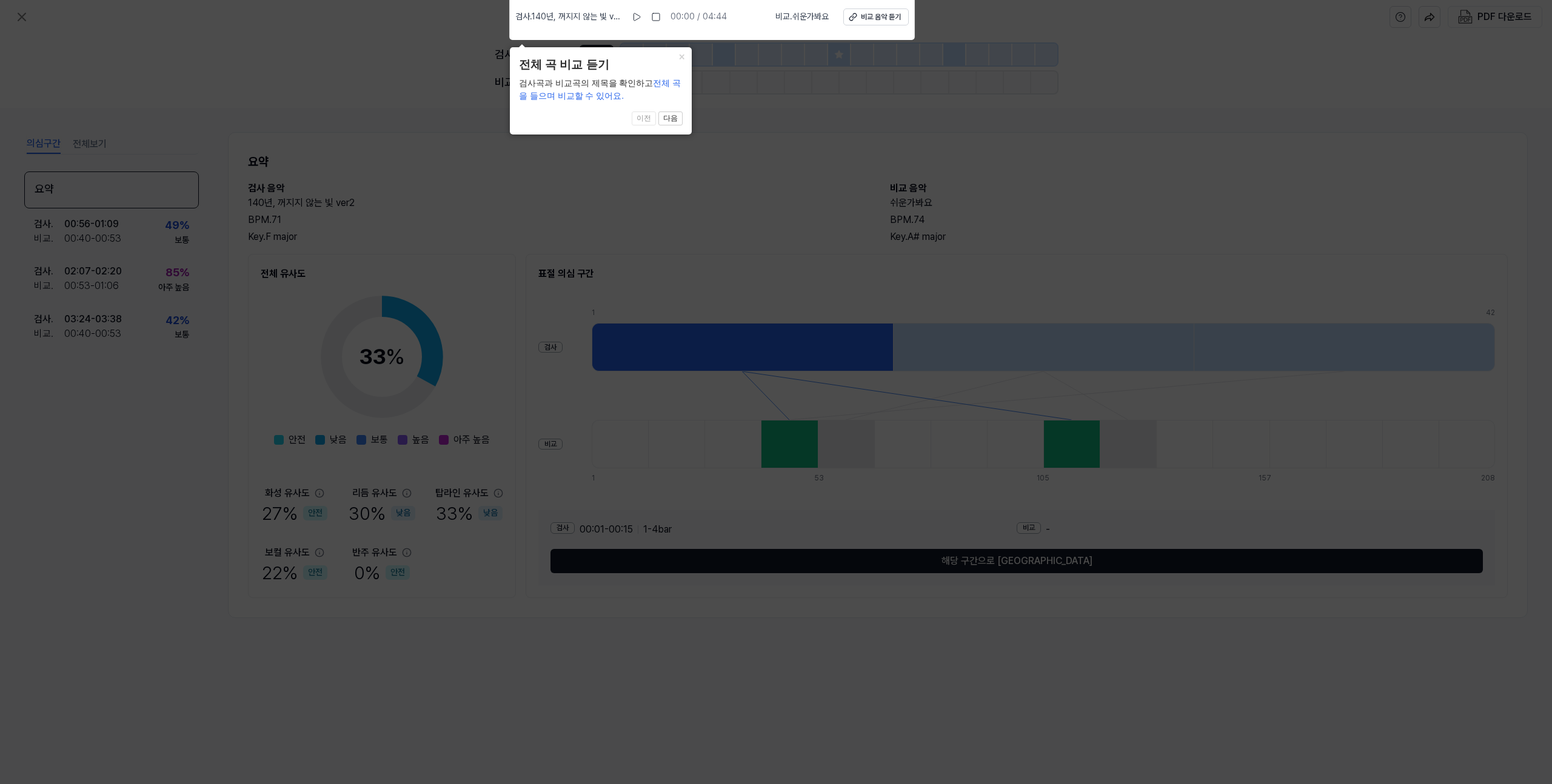
click at [830, 139] on icon at bounding box center [776, 389] width 1552 height 790
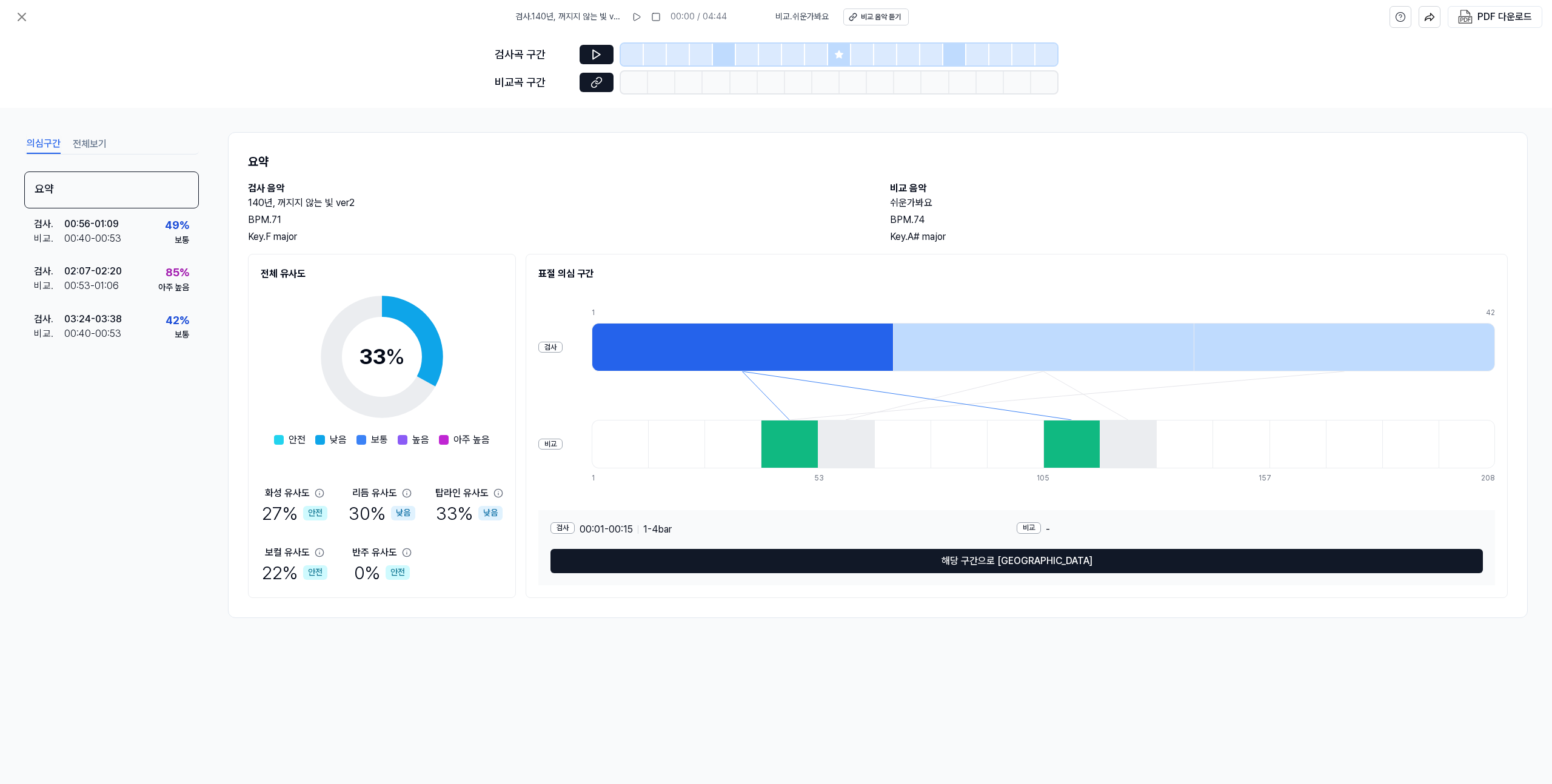
click at [941, 340] on div at bounding box center [1043, 347] width 301 height 48
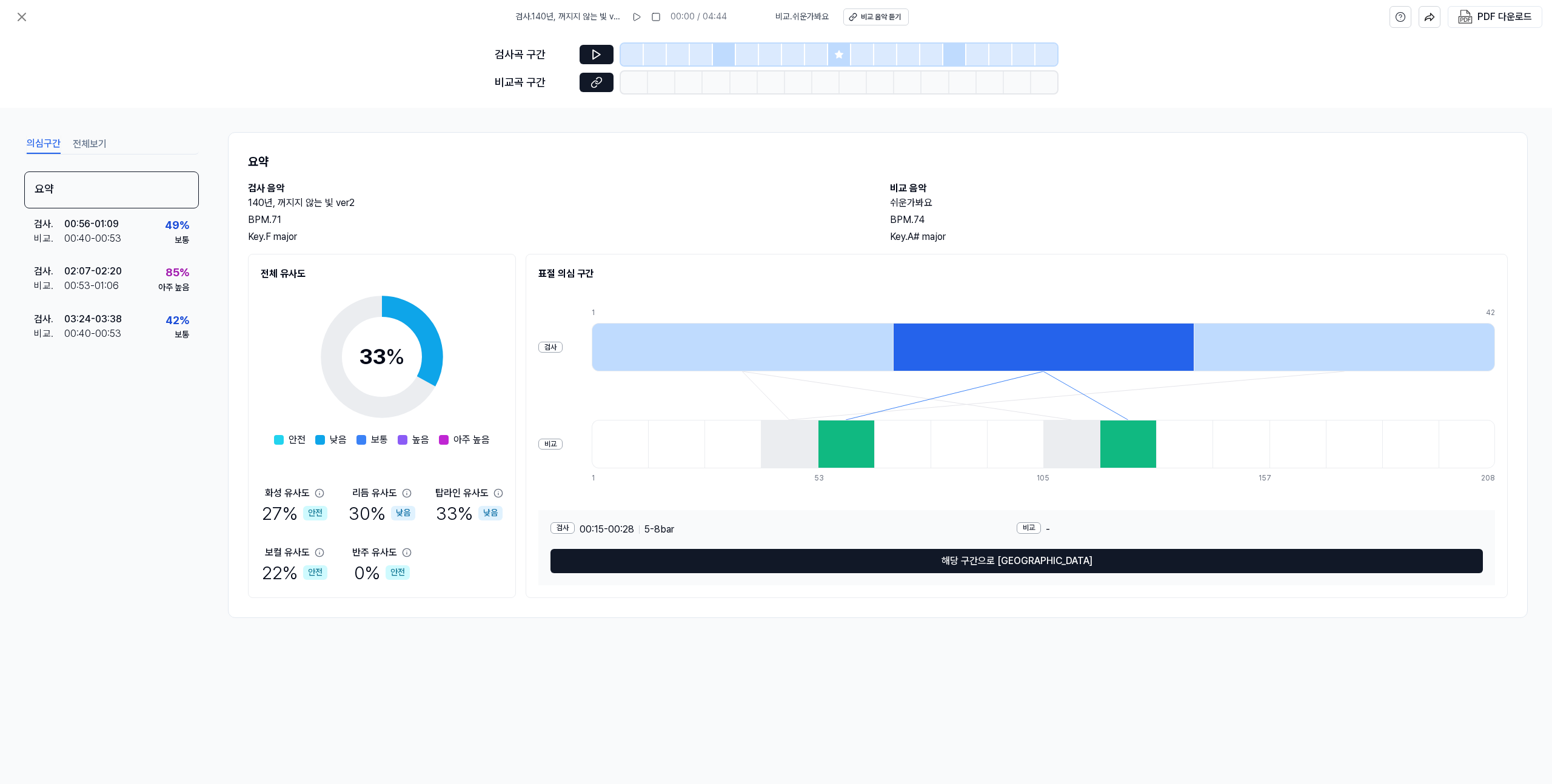
click at [838, 352] on div at bounding box center [742, 347] width 301 height 48
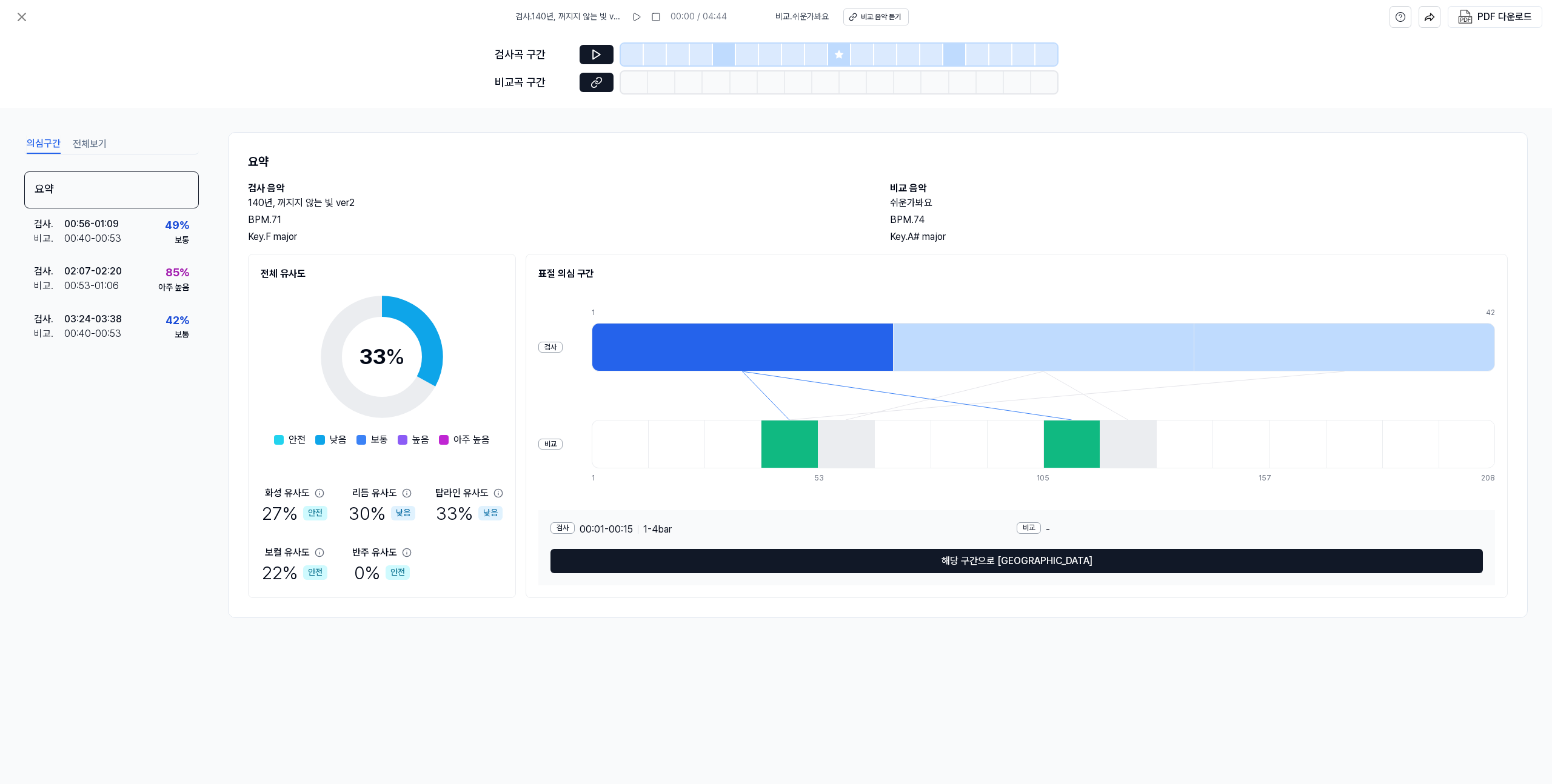
click at [992, 350] on div at bounding box center [1043, 347] width 301 height 48
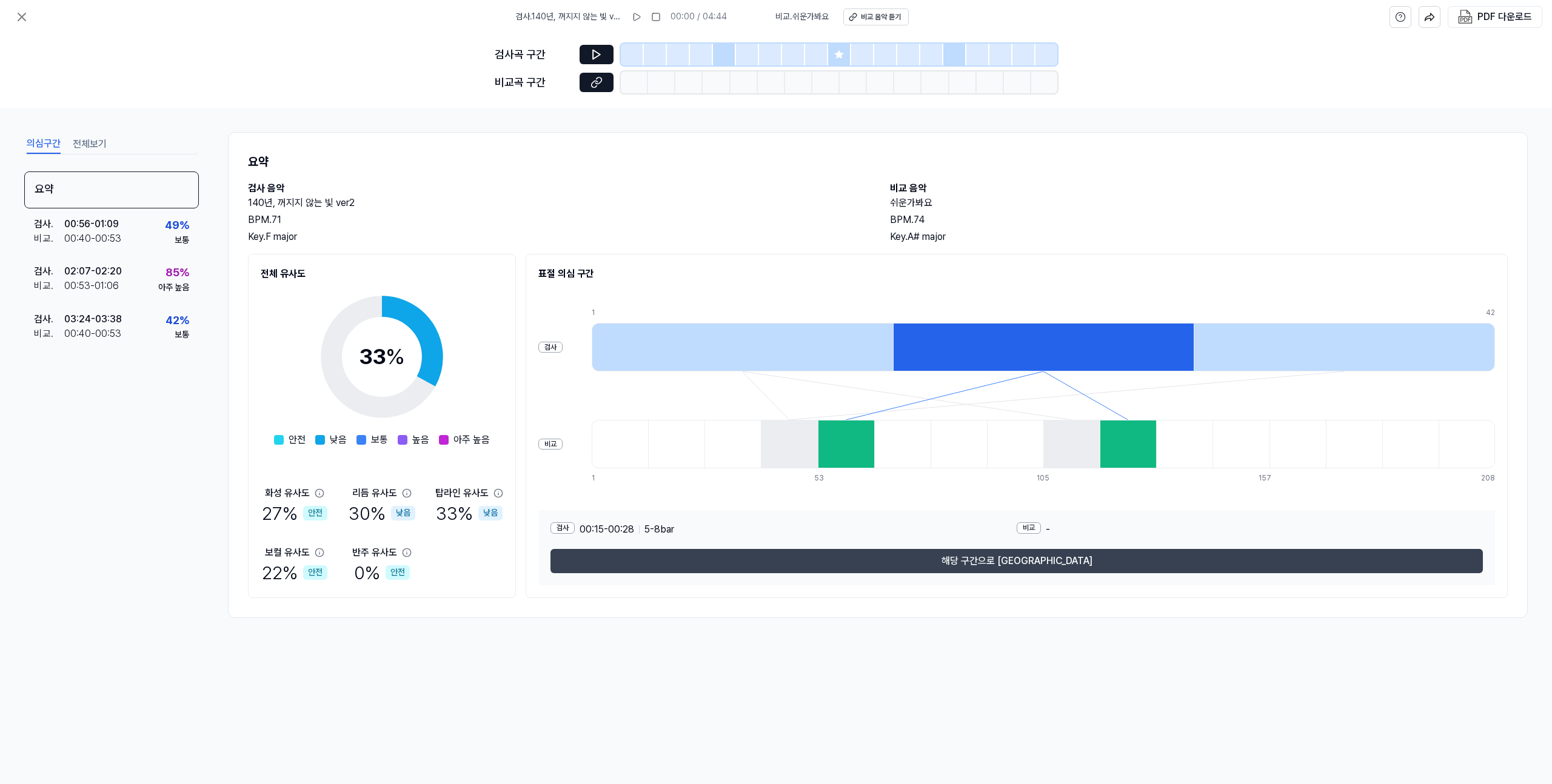
click at [1029, 559] on button "해당 구간으로 [GEOGRAPHIC_DATA]" at bounding box center [1016, 561] width 932 height 24
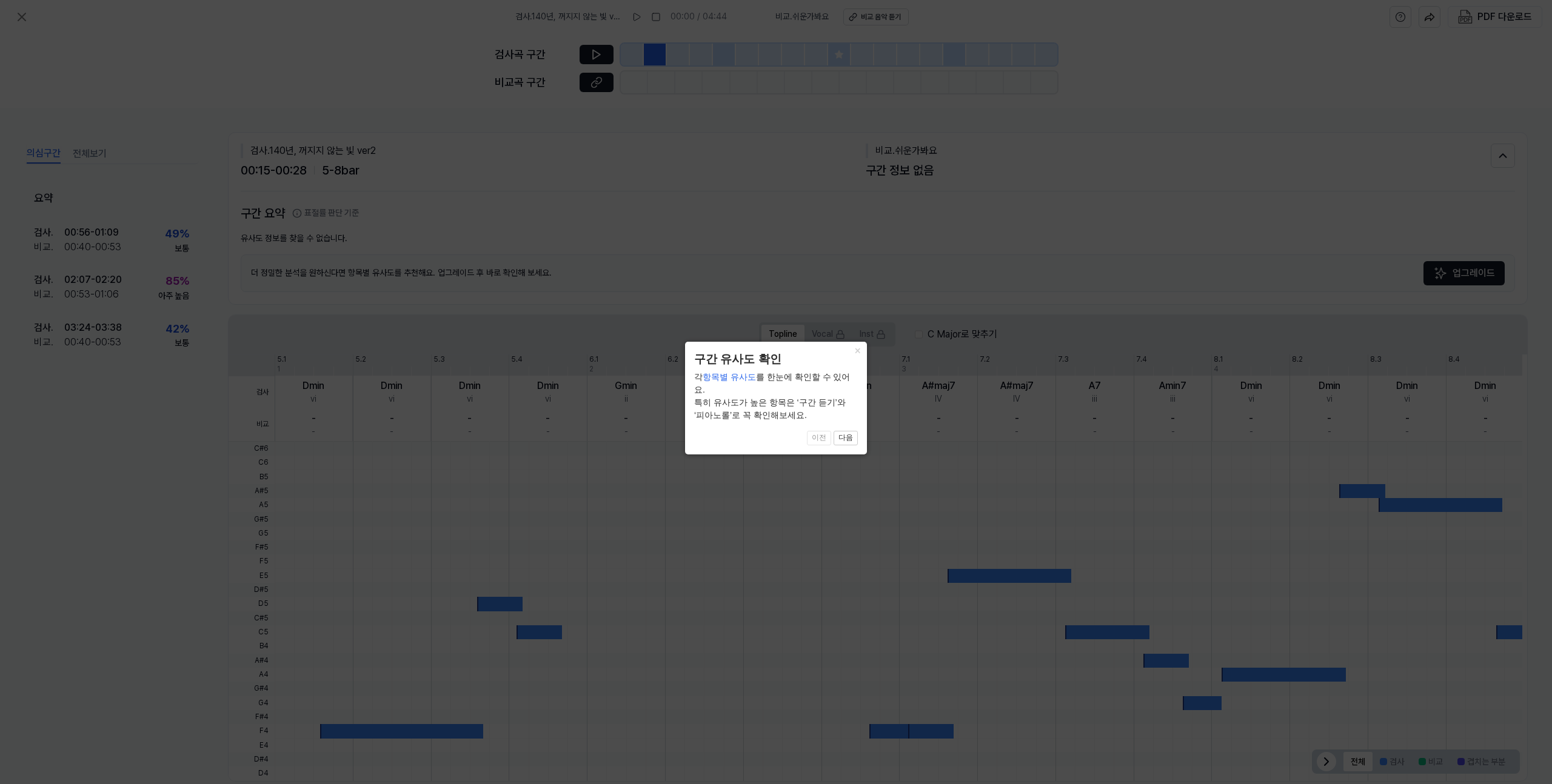
click at [891, 480] on icon at bounding box center [776, 392] width 1552 height 784
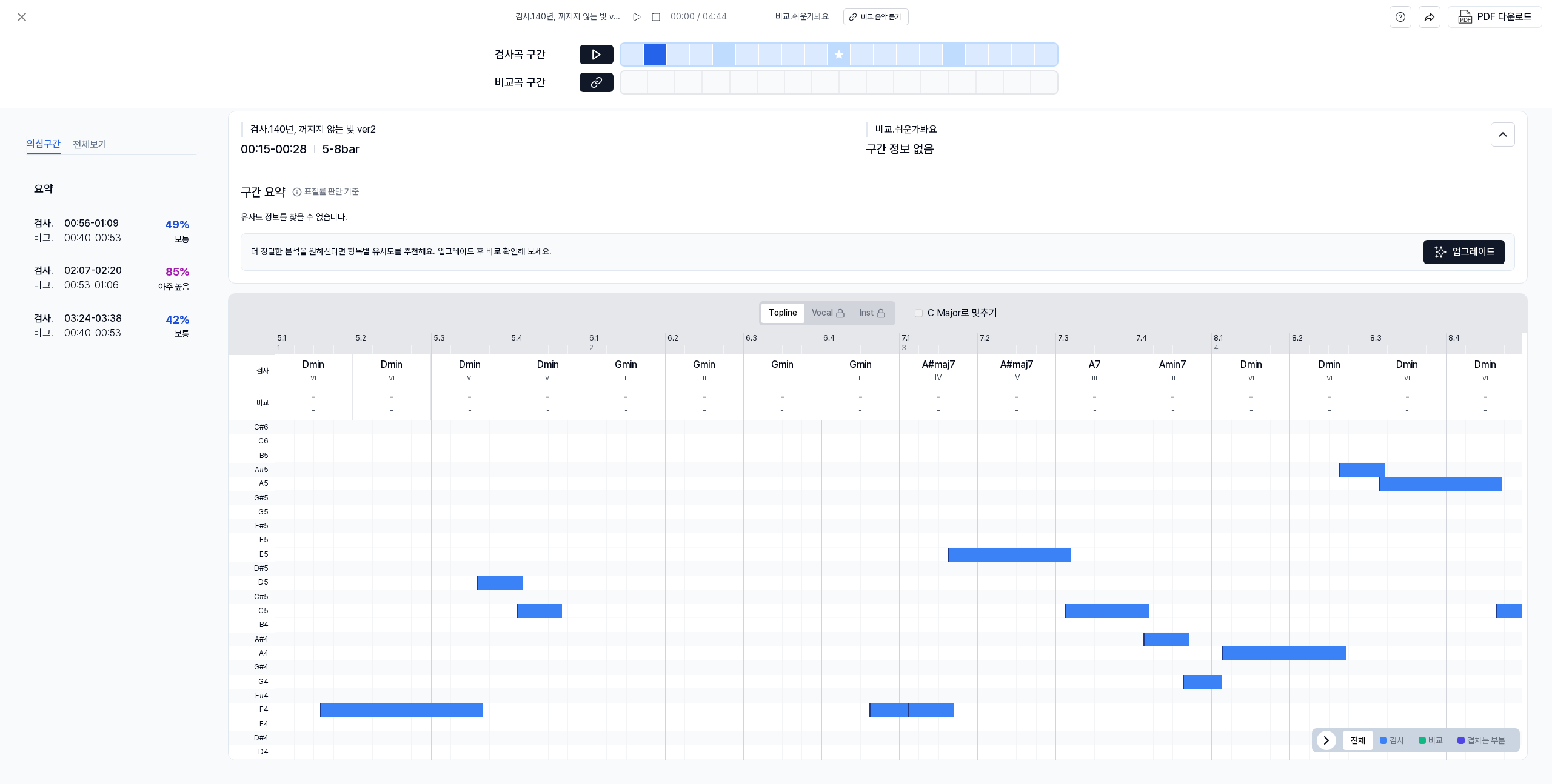
scroll to position [0, 0]
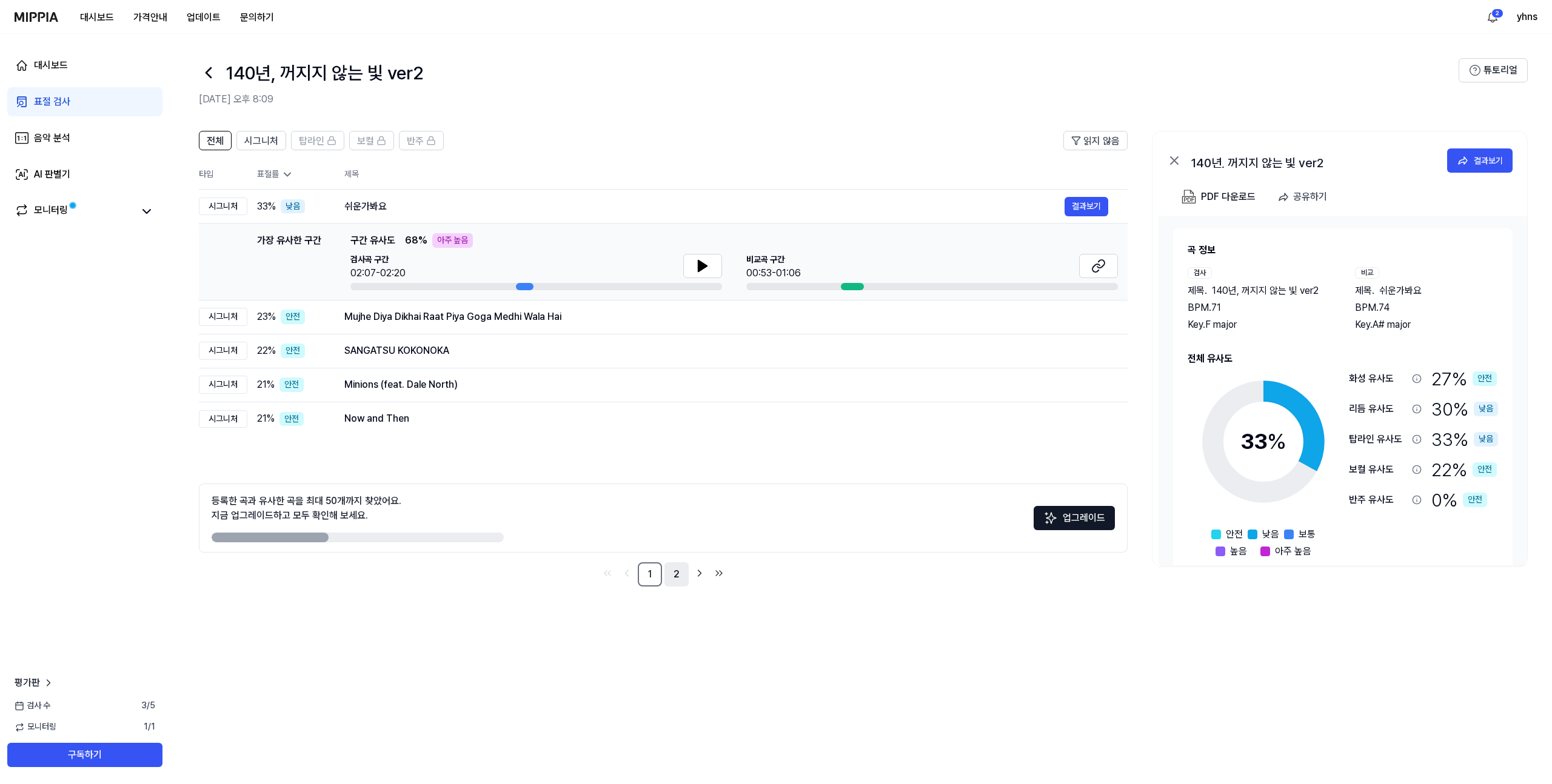
click at [679, 576] on link "2" at bounding box center [676, 574] width 24 height 24
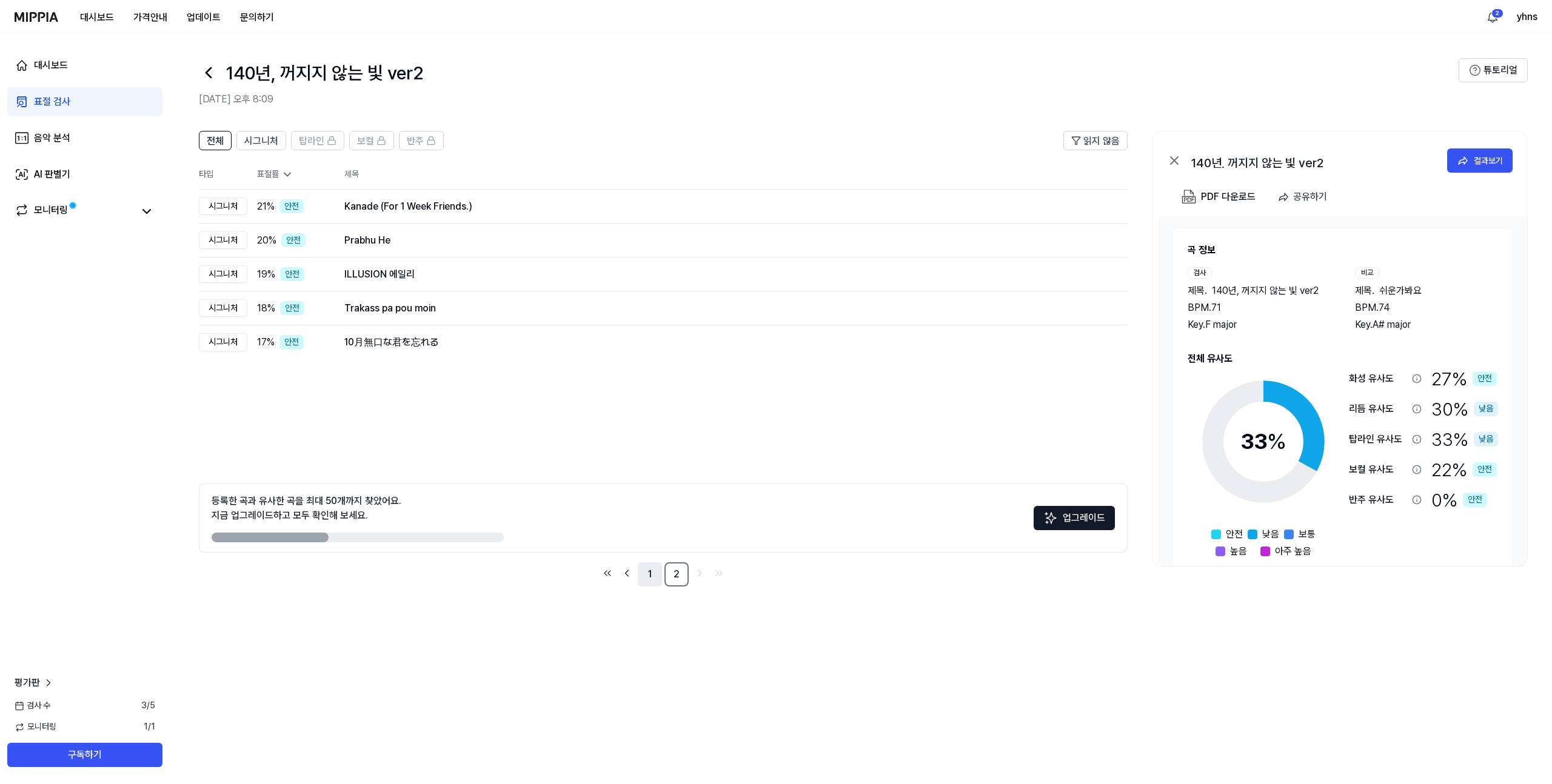
click at [646, 577] on link "1" at bounding box center [650, 574] width 24 height 24
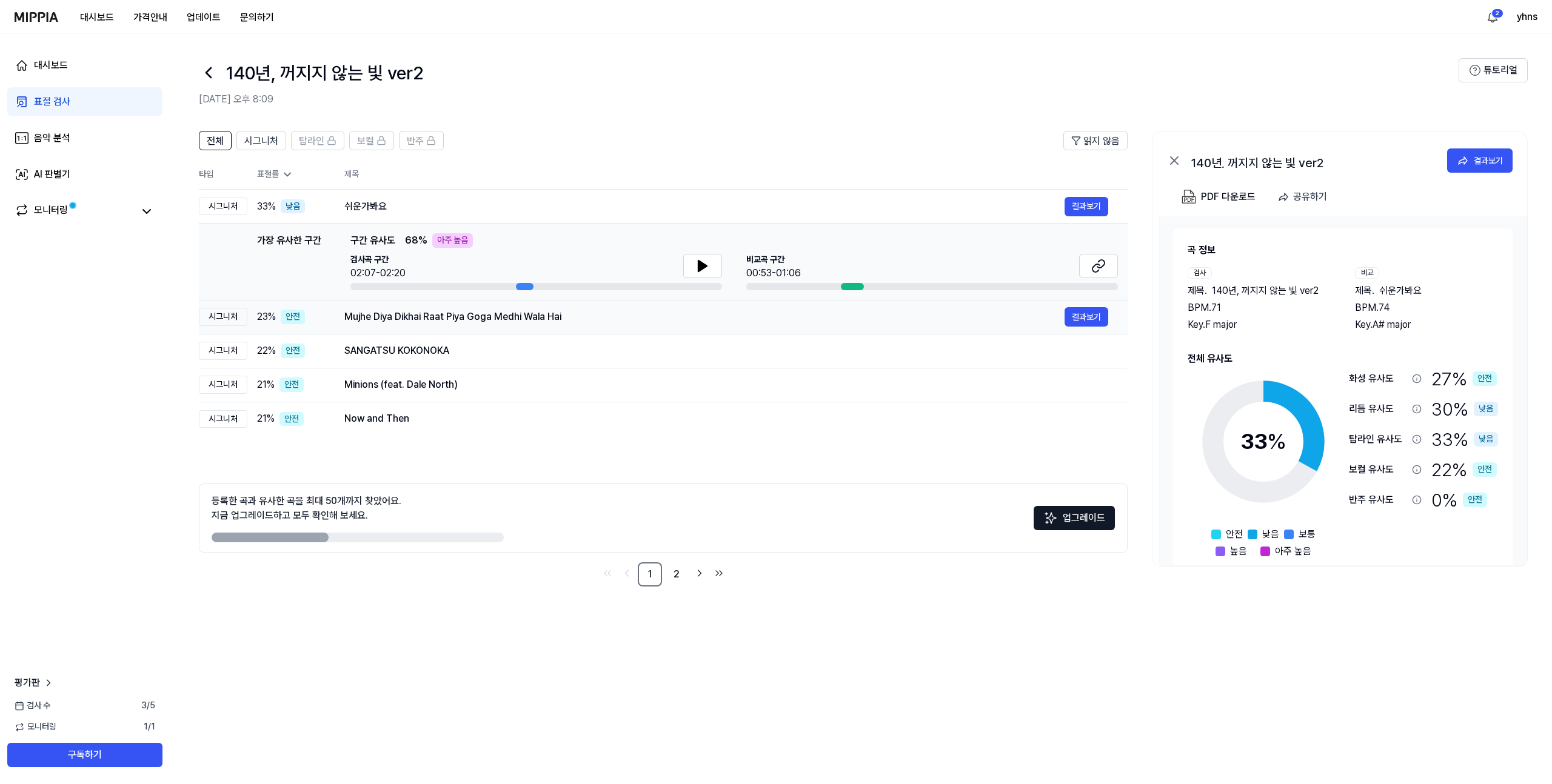
click at [223, 315] on div "시그니처" at bounding box center [223, 317] width 48 height 18
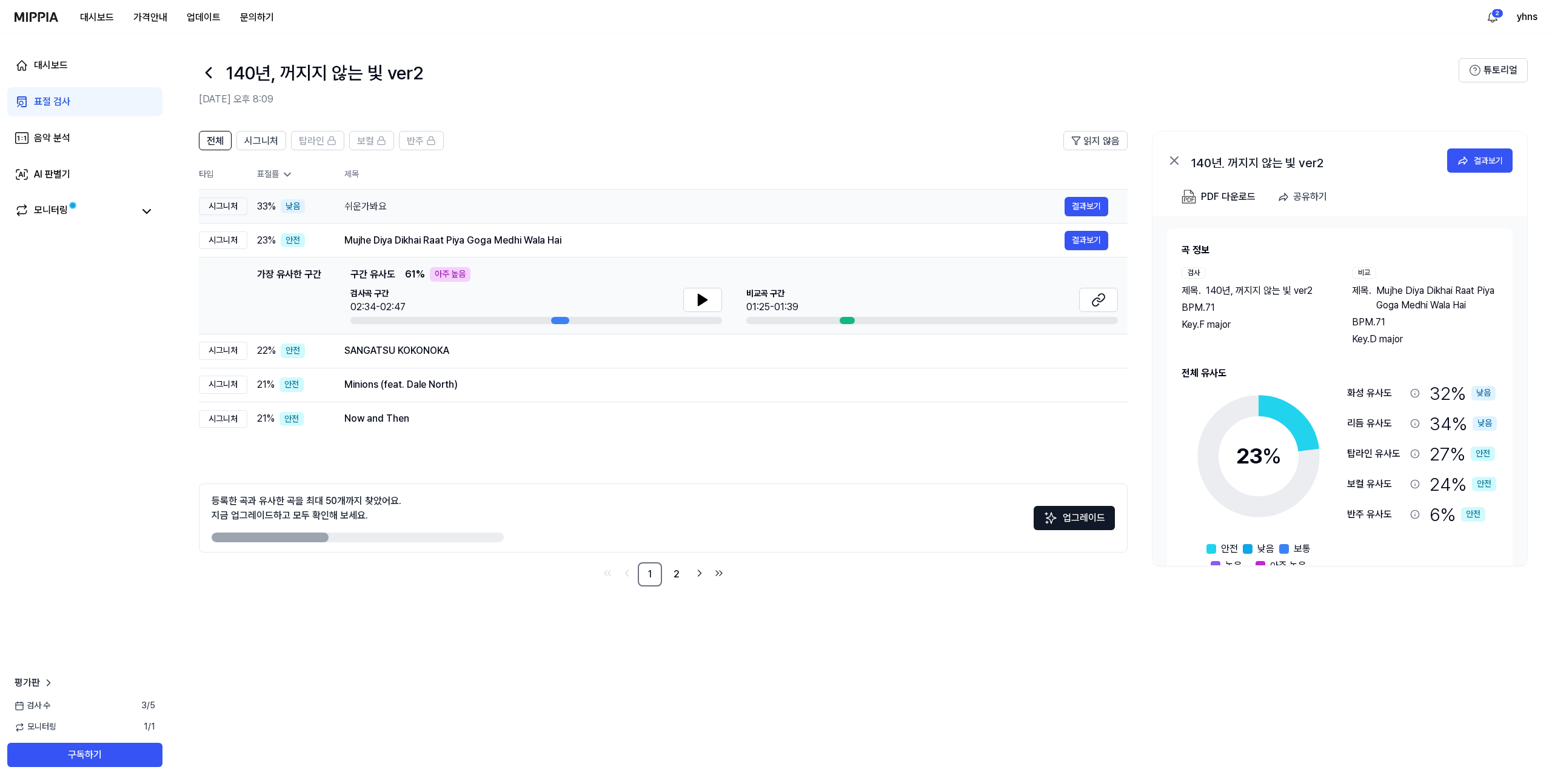
click at [222, 200] on div "시그니처" at bounding box center [223, 207] width 48 height 18
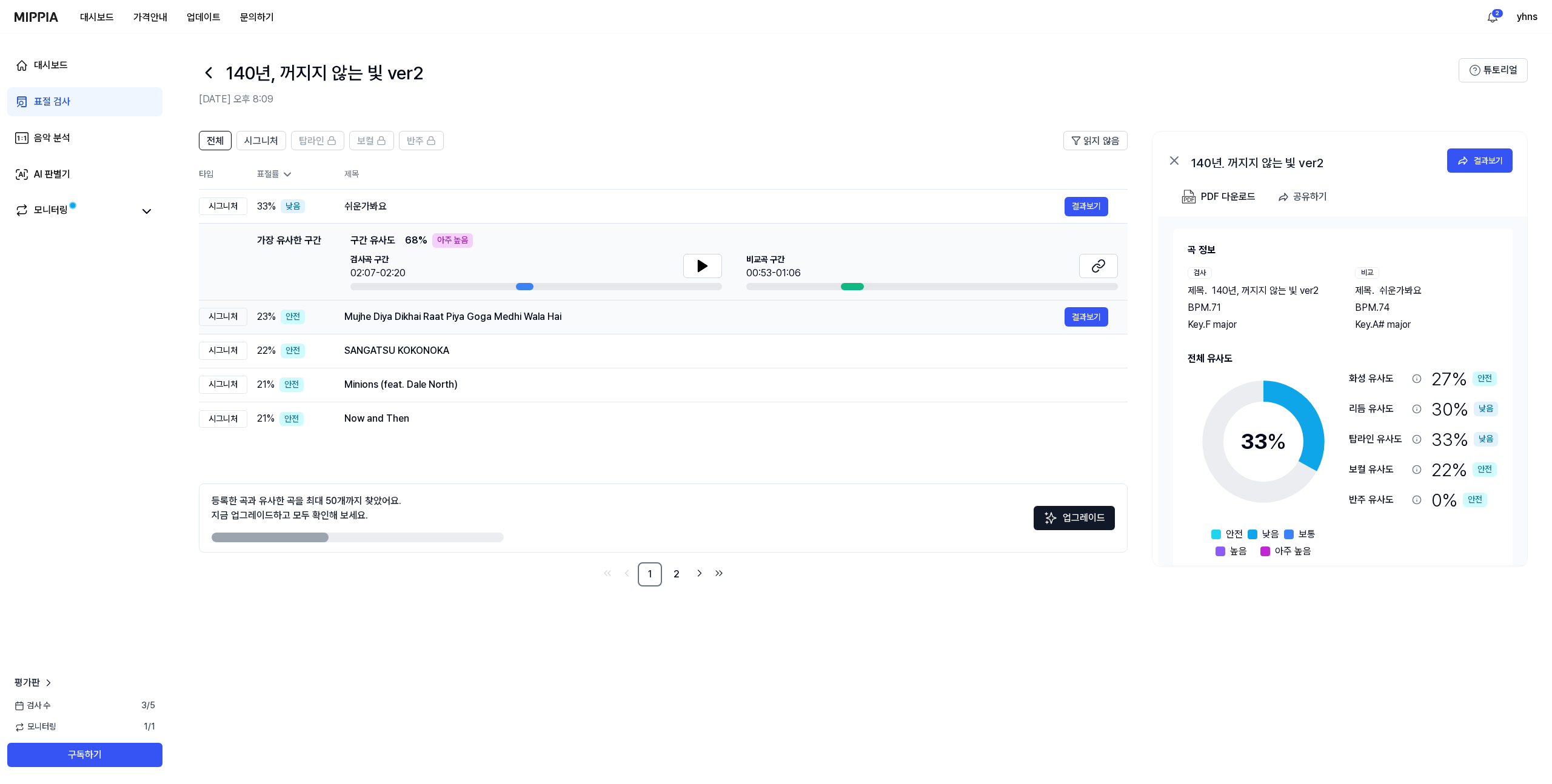
click at [221, 314] on div "시그니처" at bounding box center [223, 317] width 48 height 18
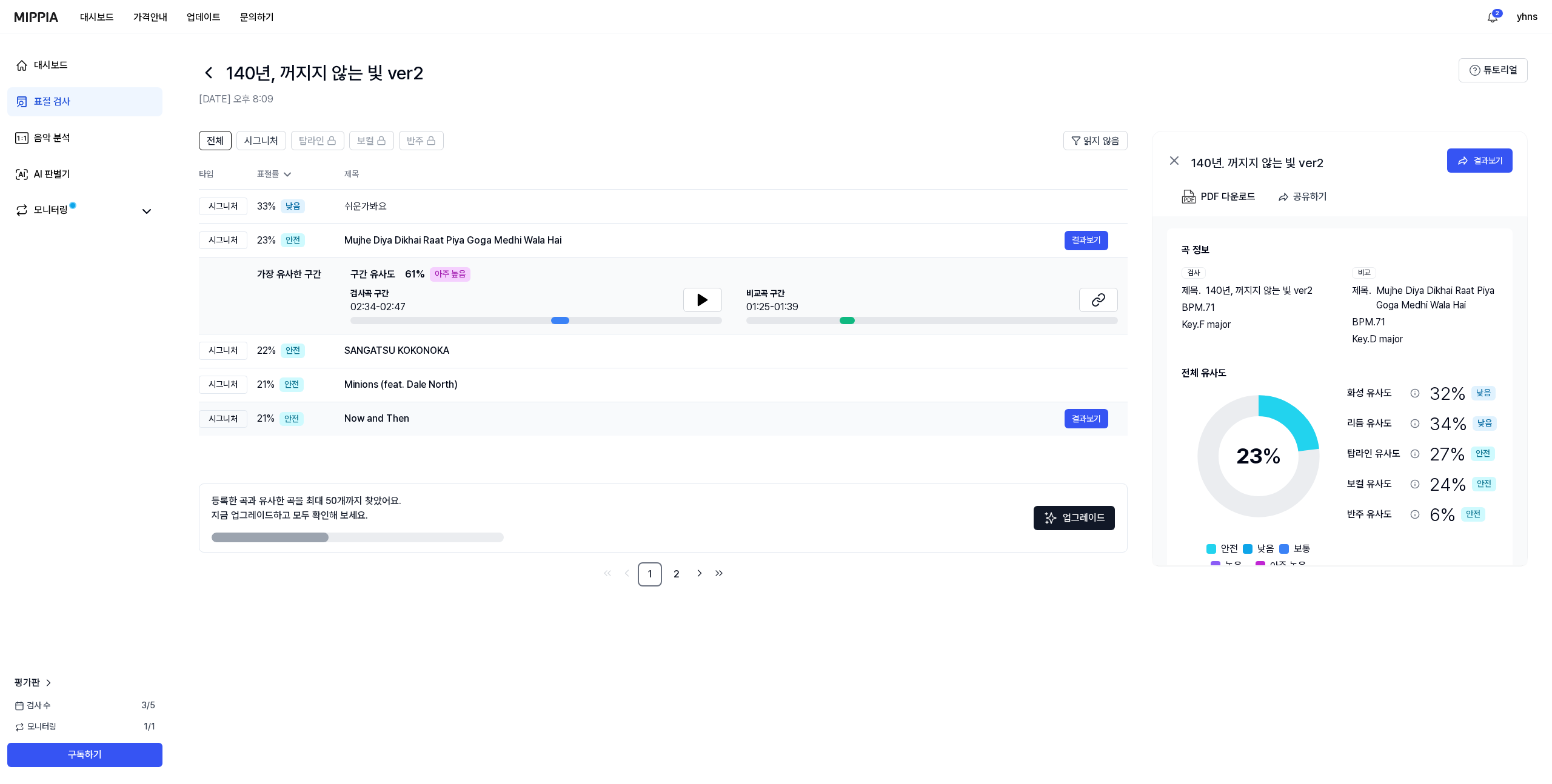
click at [217, 428] on td "시그니처" at bounding box center [223, 419] width 48 height 34
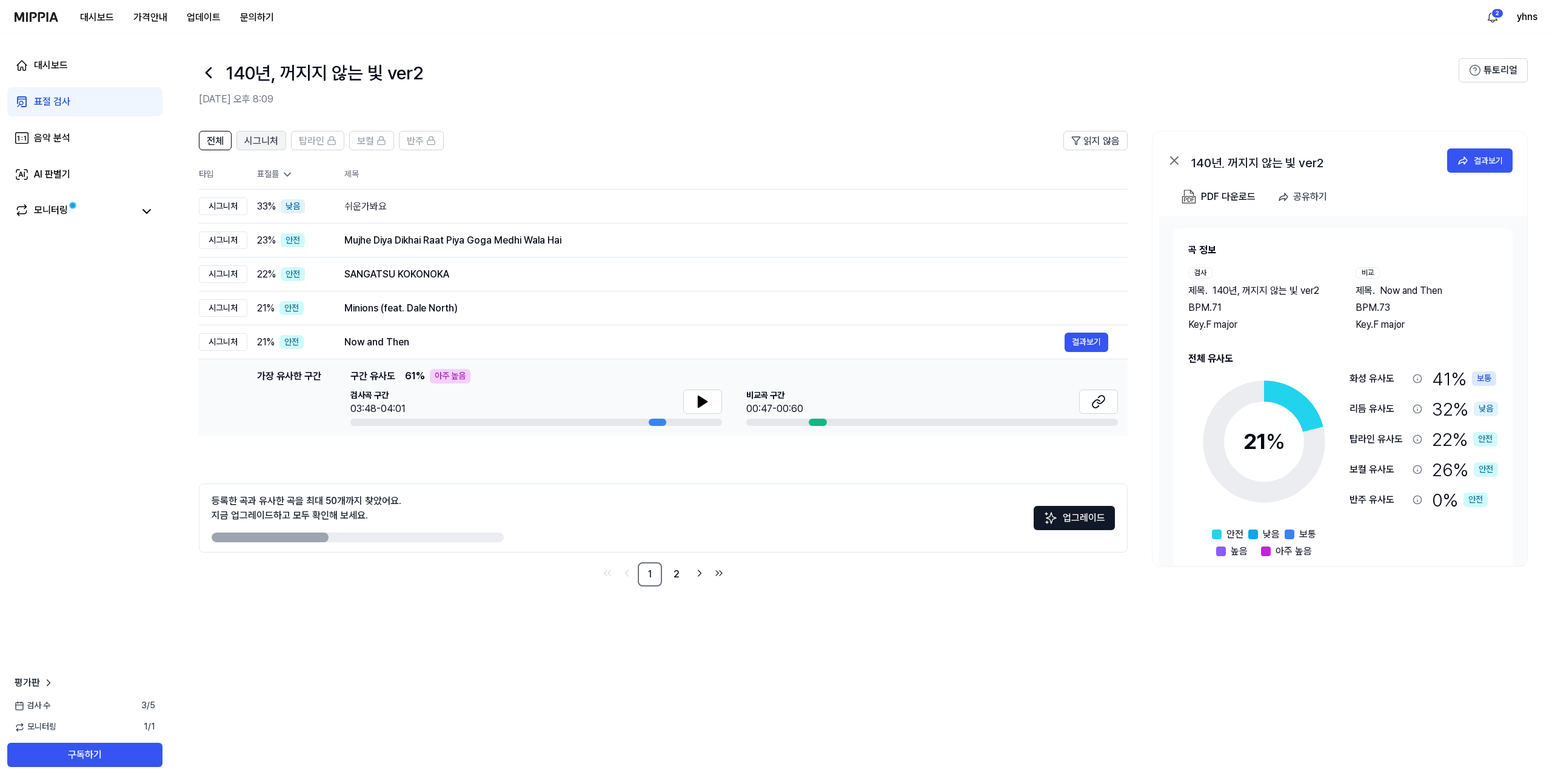
click at [256, 140] on span "시그니처" at bounding box center [261, 141] width 34 height 14
click at [232, 204] on div "시그니처" at bounding box center [223, 207] width 48 height 18
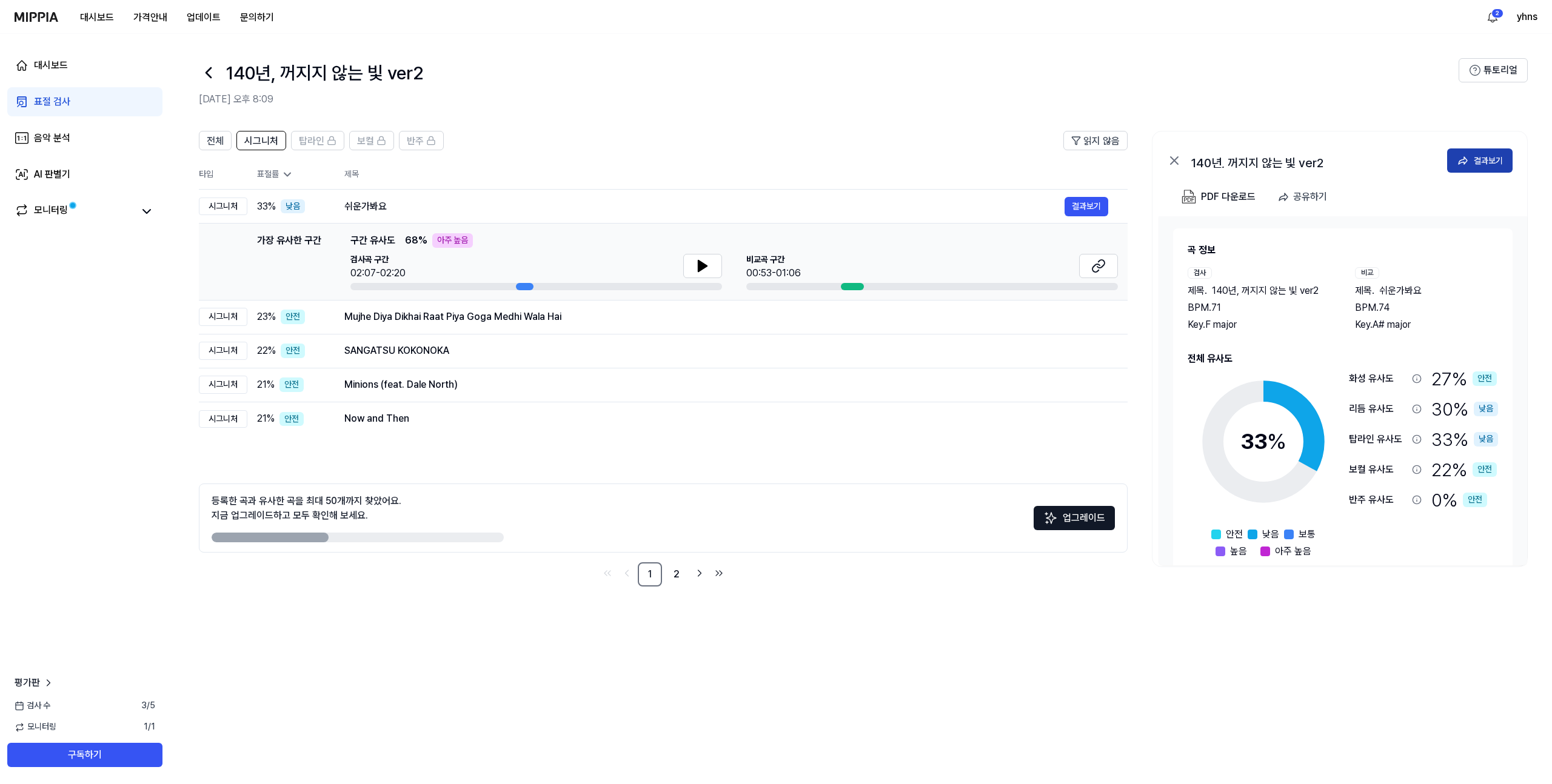
click at [1479, 158] on div "결과보기" at bounding box center [1488, 160] width 29 height 13
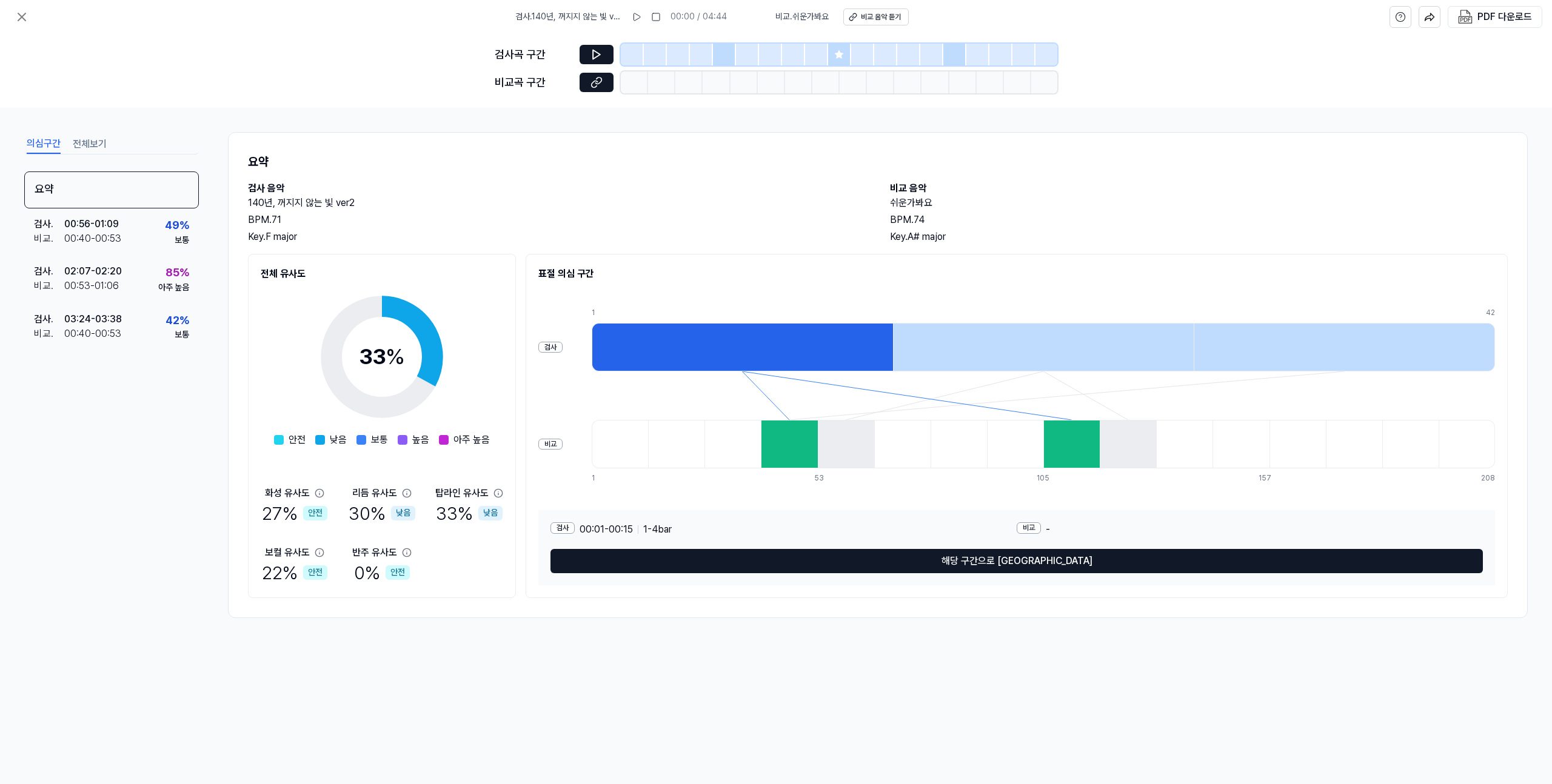
click at [360, 441] on span at bounding box center [361, 439] width 9 height 9
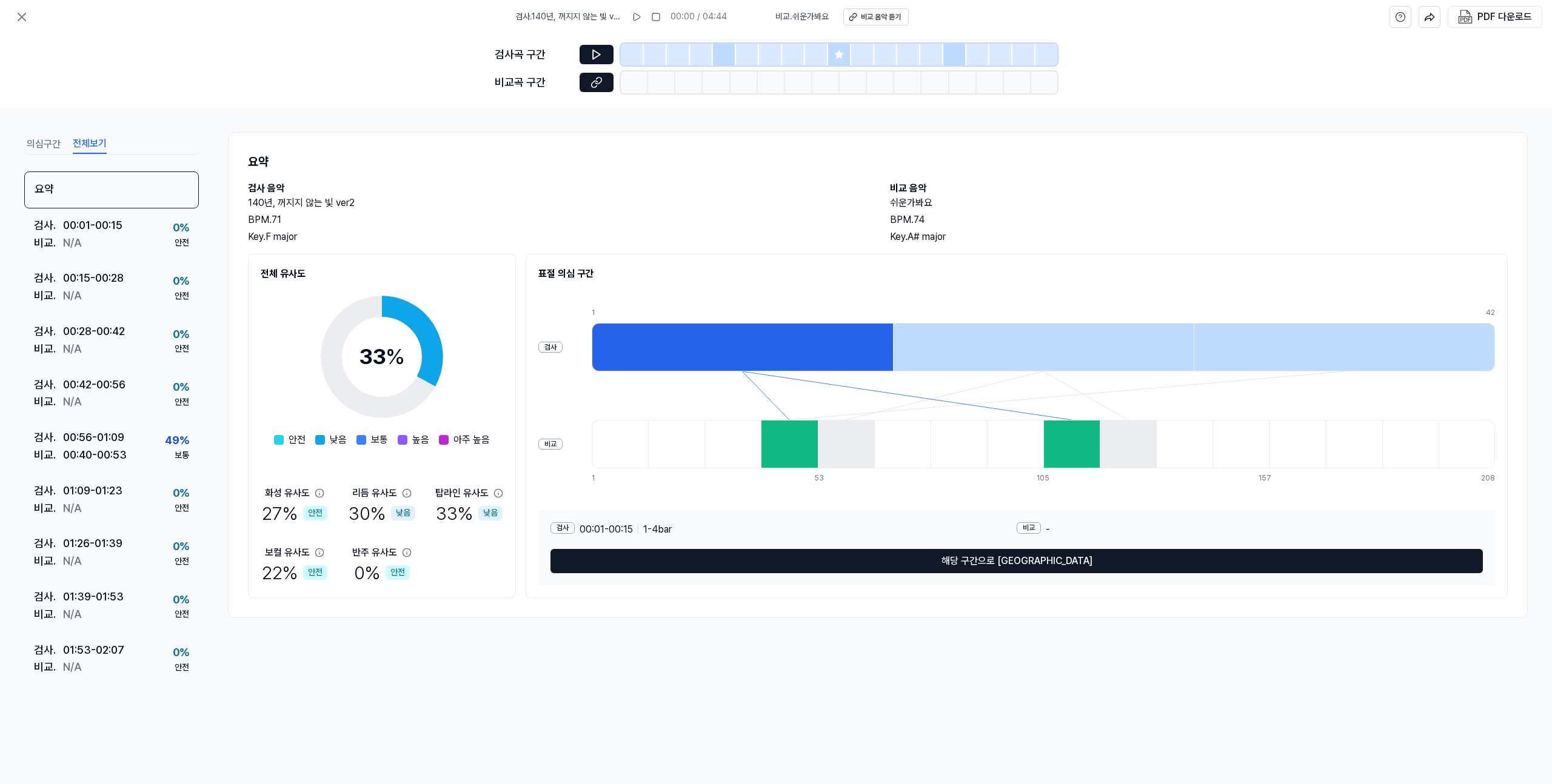
click at [90, 146] on button "전체보기" at bounding box center [90, 144] width 34 height 19
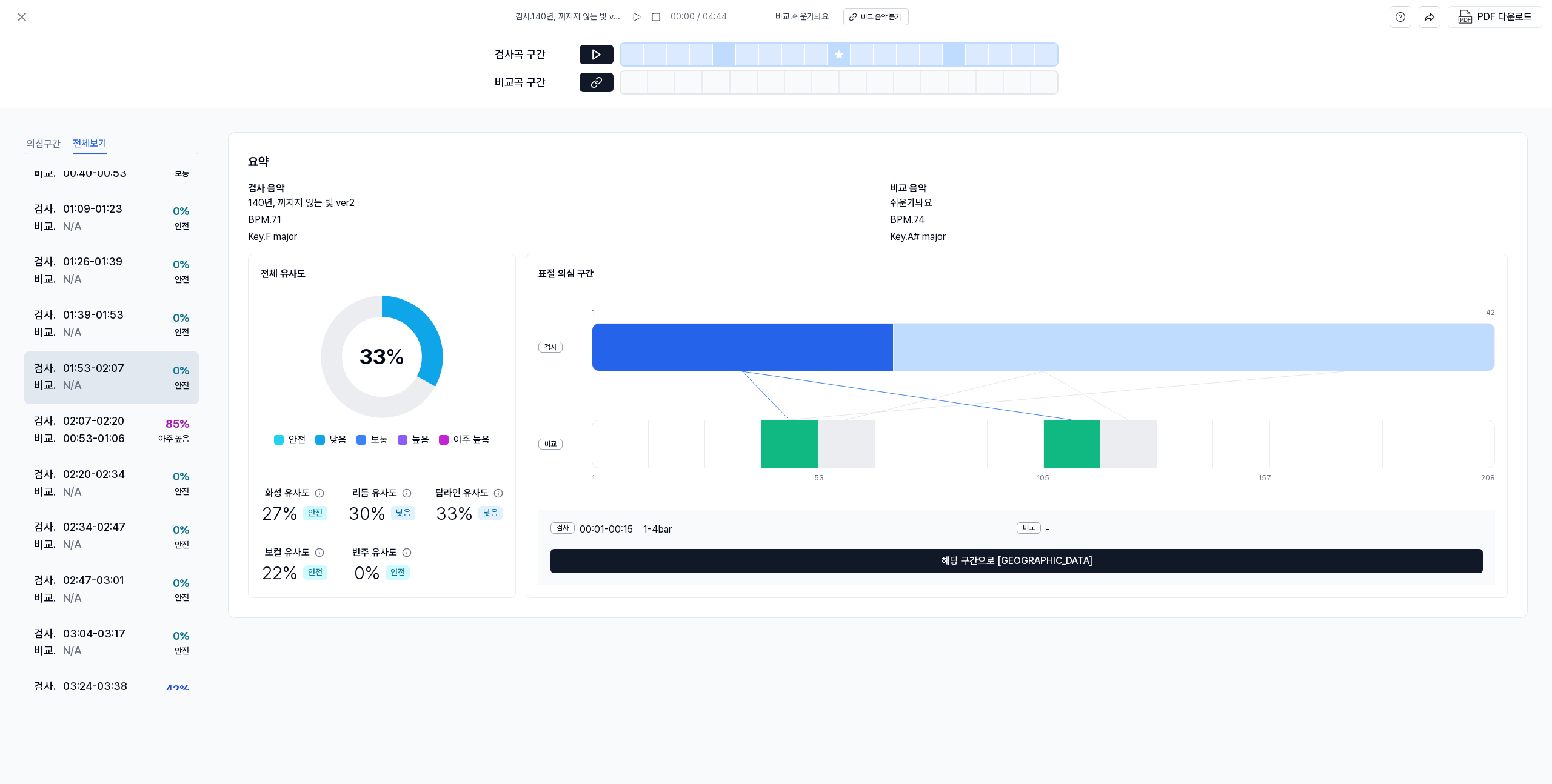
scroll to position [276, 0]
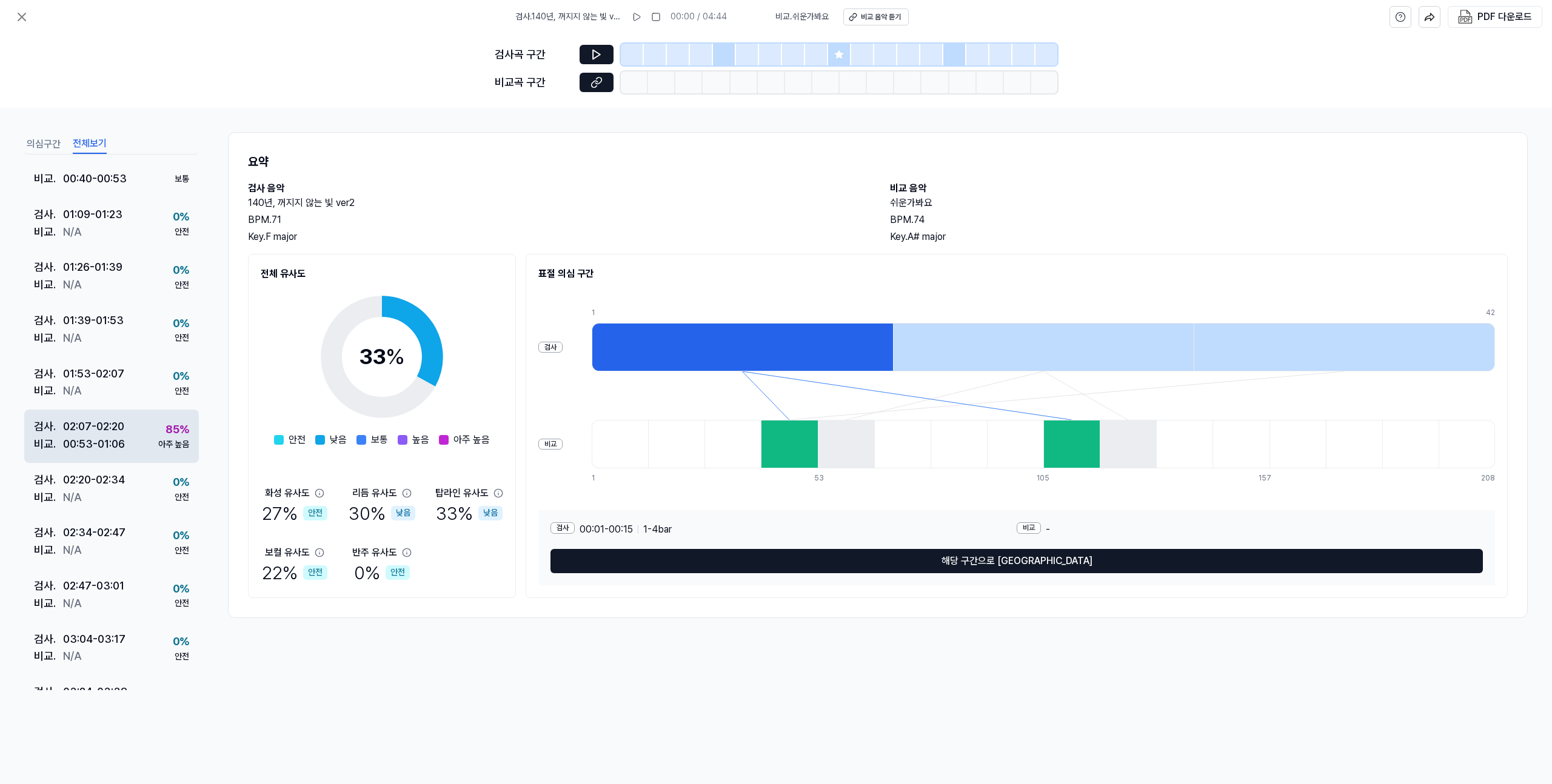
click at [128, 441] on div "검사 . 02:07 - 02:20 비교 . 00:53 - 01:06 85 % 아주 높음" at bounding box center [112, 436] width 175 height 53
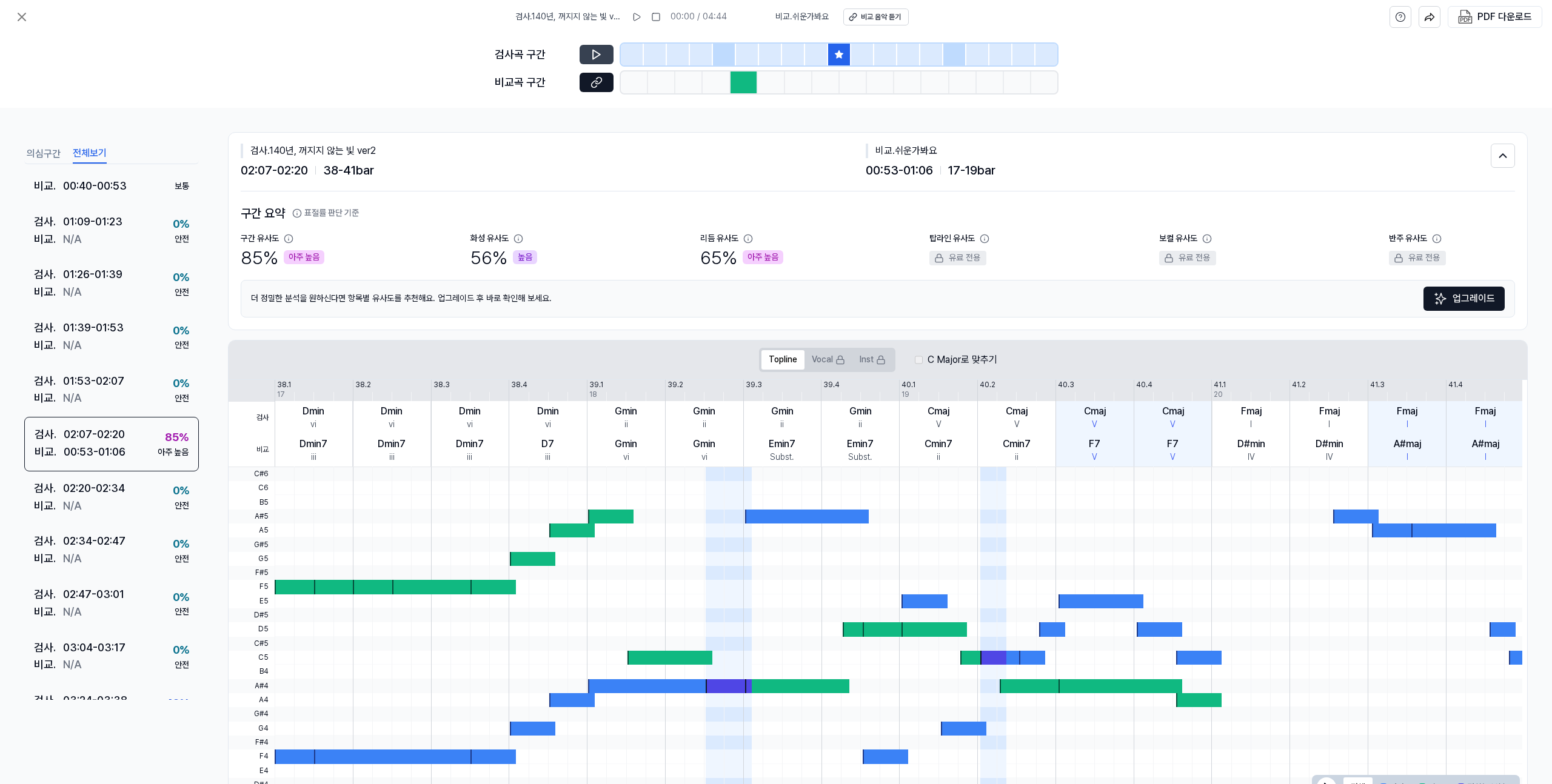
click at [593, 58] on icon at bounding box center [596, 55] width 8 height 9
click at [106, 379] on div "01:53 - 02:07" at bounding box center [94, 382] width 62 height 18
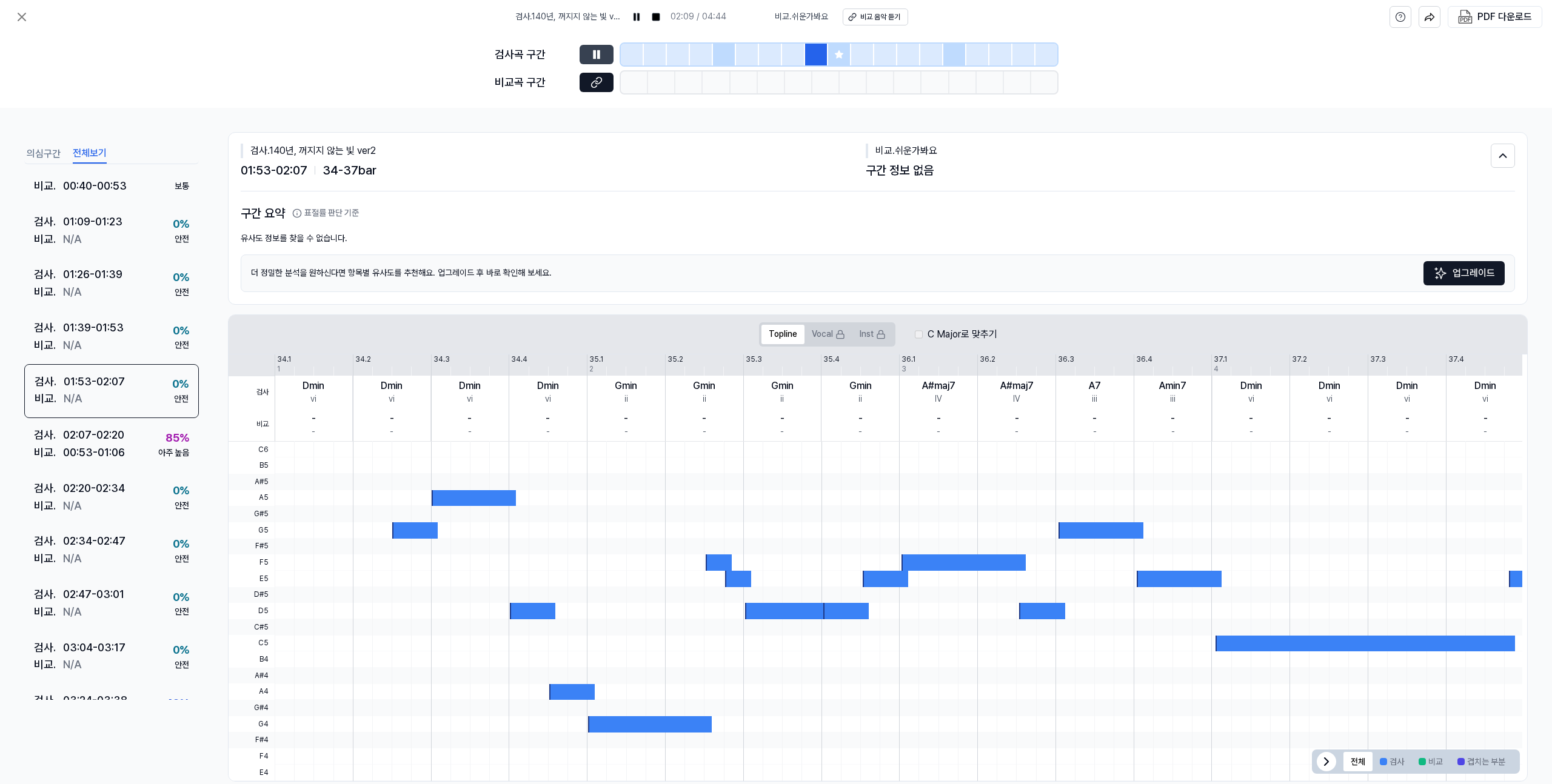
click at [814, 49] on div at bounding box center [816, 55] width 23 height 22
click at [719, 50] on div at bounding box center [725, 55] width 23 height 22
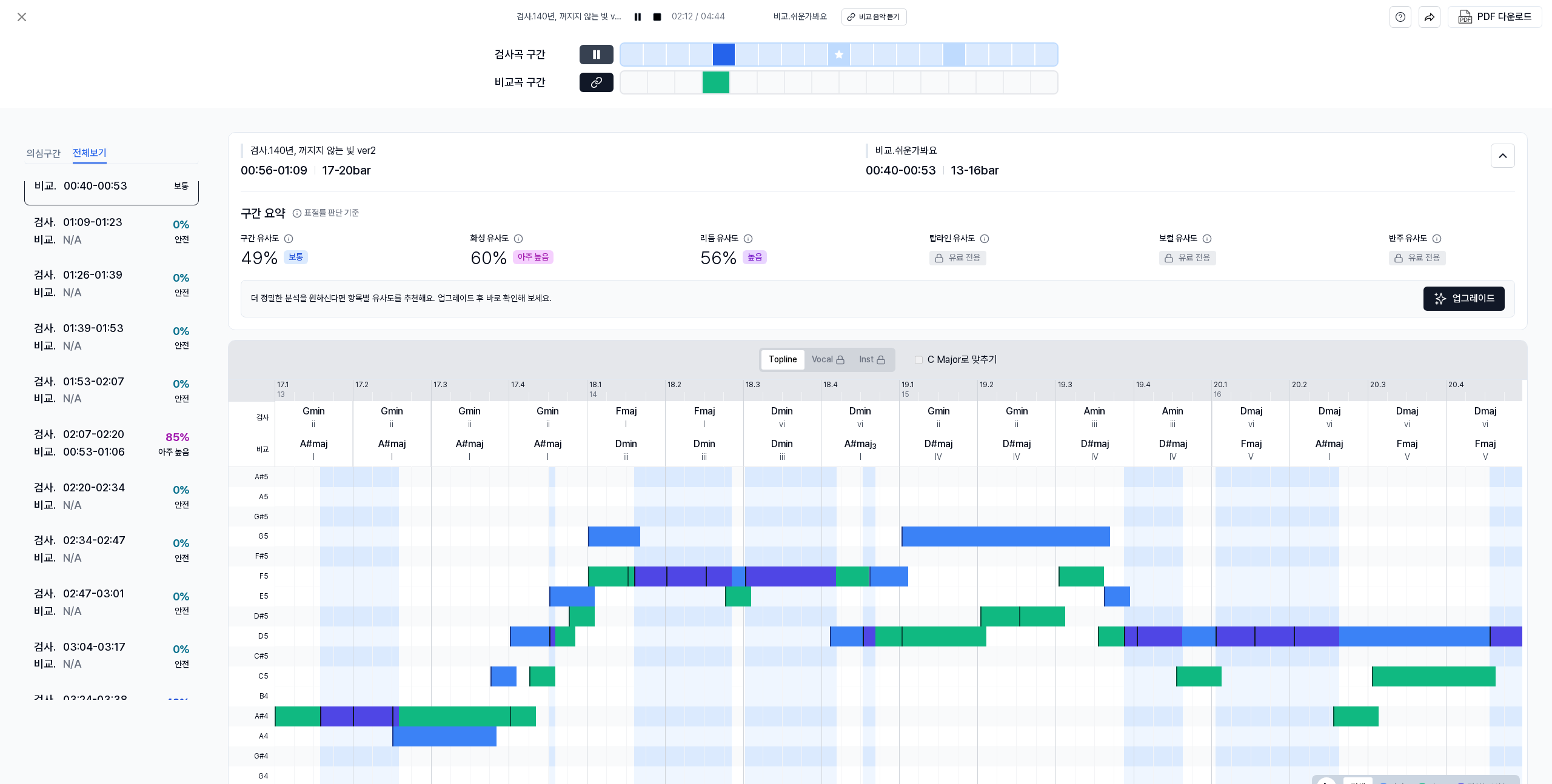
click at [596, 56] on icon at bounding box center [596, 54] width 12 height 12
click at [596, 56] on icon at bounding box center [596, 55] width 8 height 9
click at [713, 88] on div at bounding box center [716, 82] width 27 height 22
click at [838, 56] on icon at bounding box center [839, 54] width 8 height 8
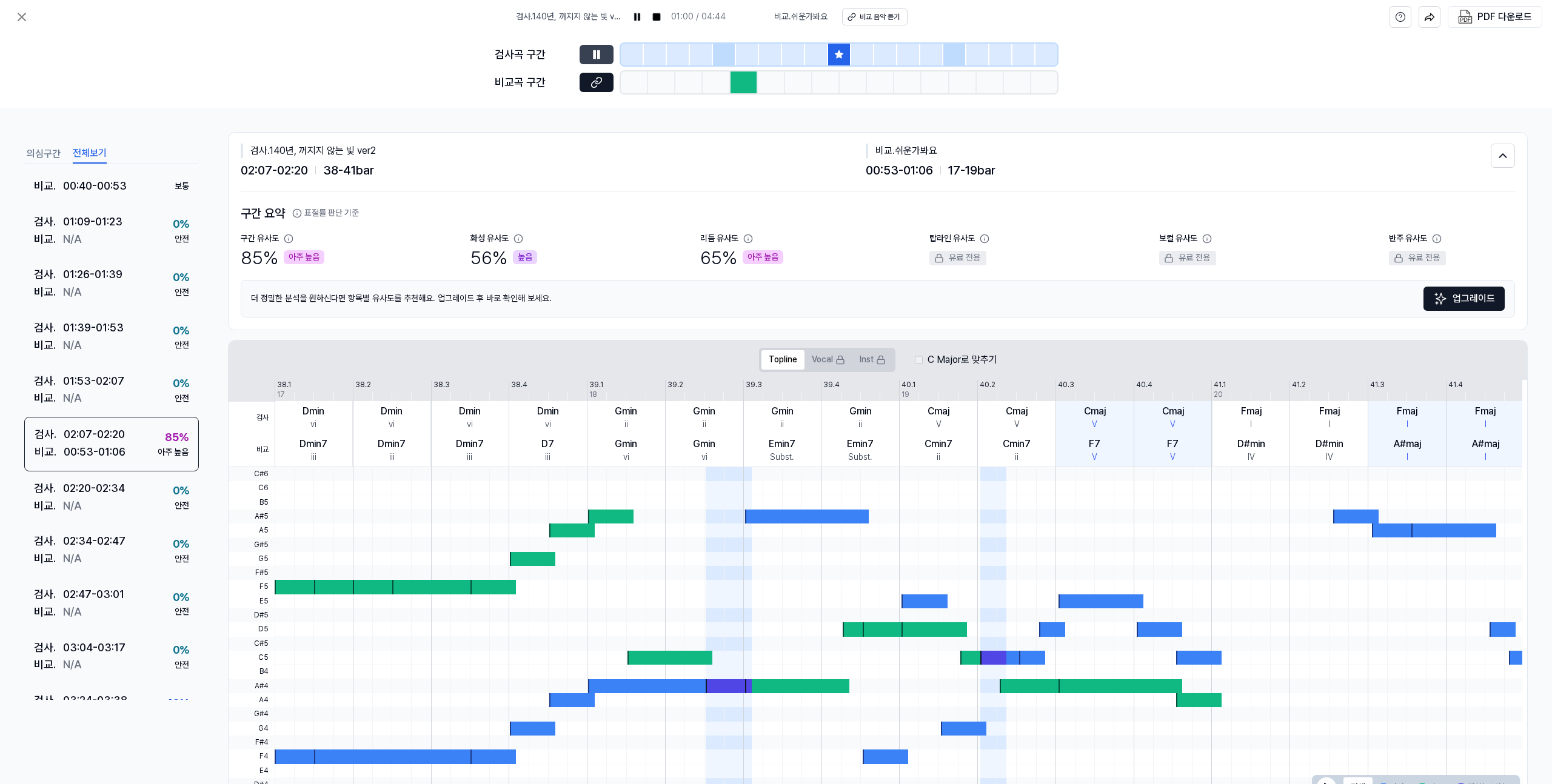
click at [947, 53] on div at bounding box center [954, 55] width 23 height 22
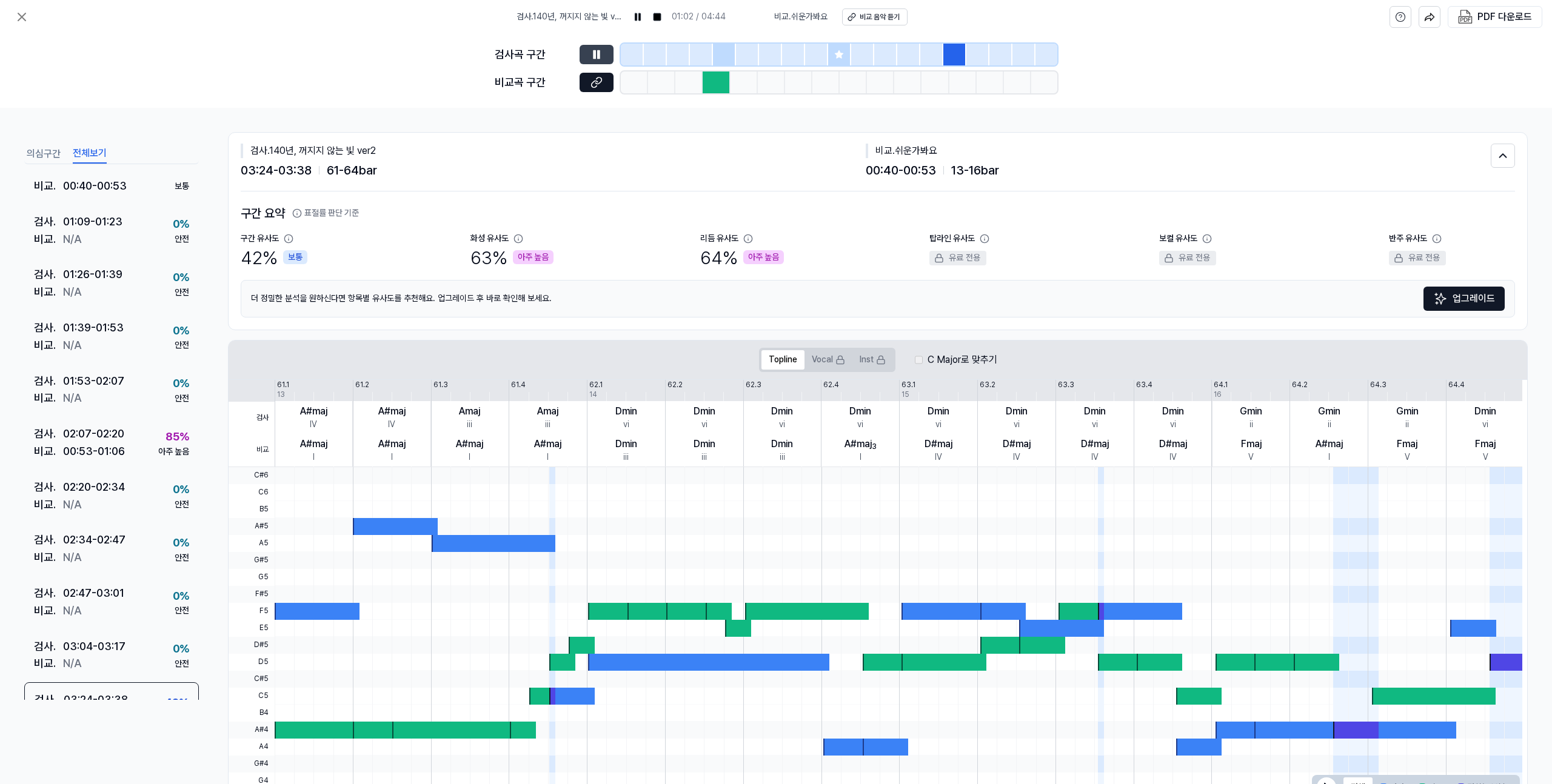
click at [585, 51] on button at bounding box center [596, 54] width 34 height 19
click at [597, 52] on icon at bounding box center [596, 54] width 12 height 12
